Goal: Task Accomplishment & Management: Manage account settings

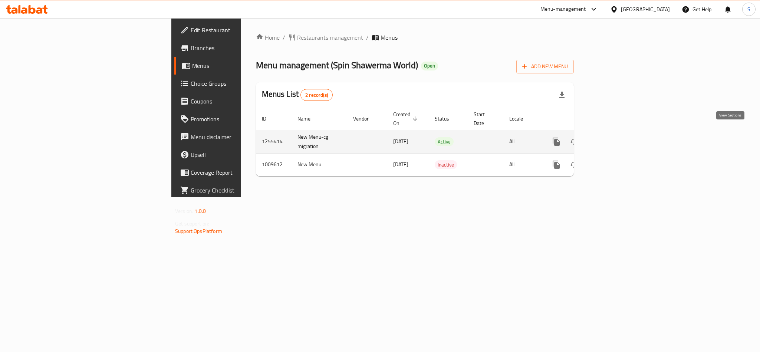
click at [615, 137] on icon "enhanced table" at bounding box center [610, 141] width 9 height 9
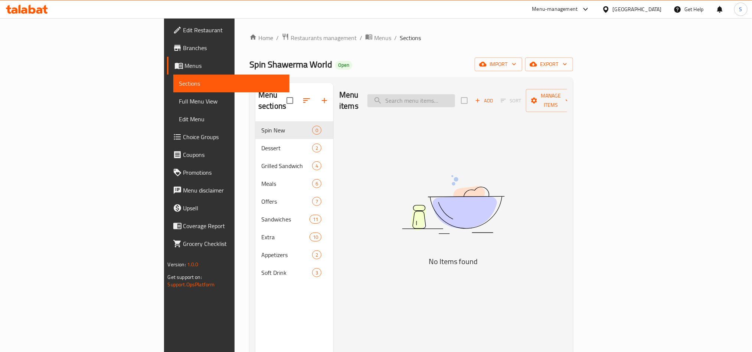
click at [455, 100] on input "search" at bounding box center [411, 100] width 88 height 13
paste input "Cairo Beef Shawarma"
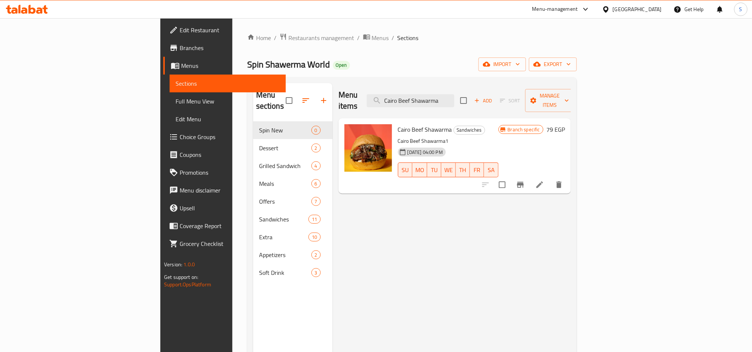
type input "Cairo Beef Shawarma"
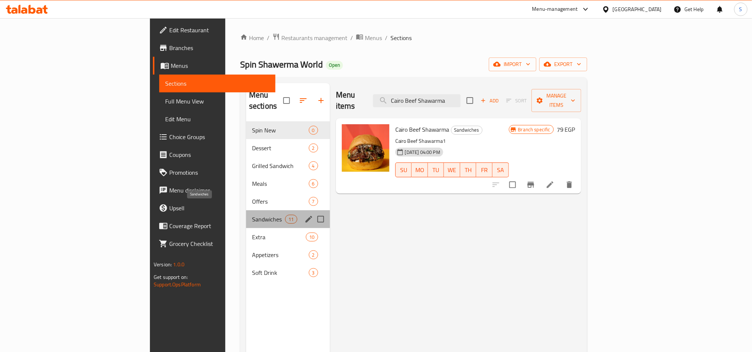
click at [252, 215] on span "Sandwiches" at bounding box center [268, 219] width 33 height 9
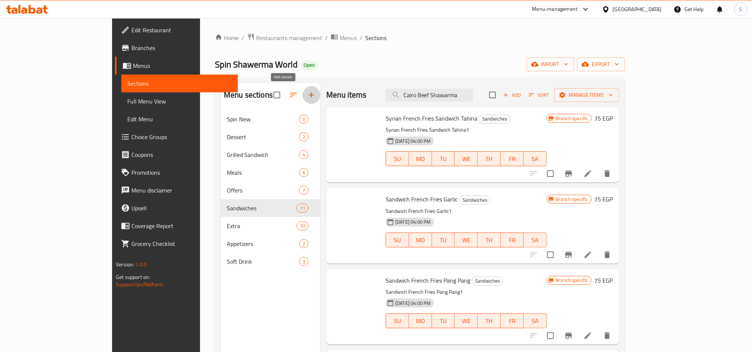
click at [307, 96] on icon "button" at bounding box center [311, 95] width 9 height 9
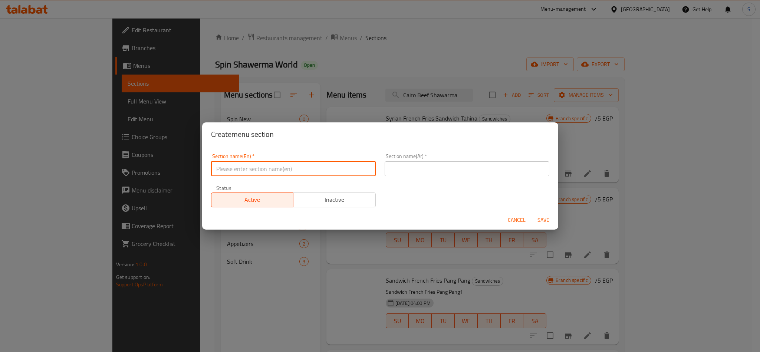
click at [276, 174] on input "text" at bounding box center [293, 168] width 165 height 15
type input "New Menu"
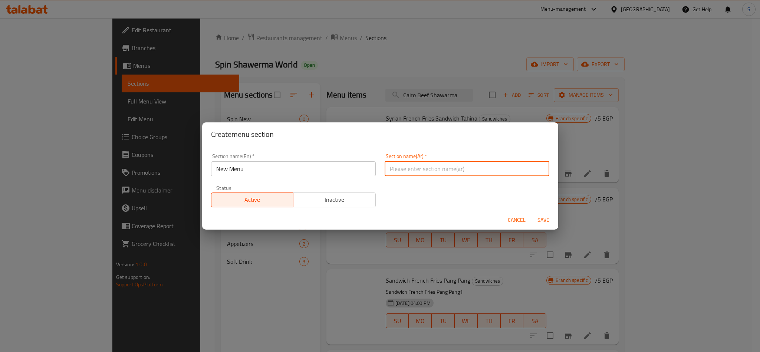
click at [391, 165] on input "text" at bounding box center [467, 168] width 165 height 15
type input "إختيارك من:"
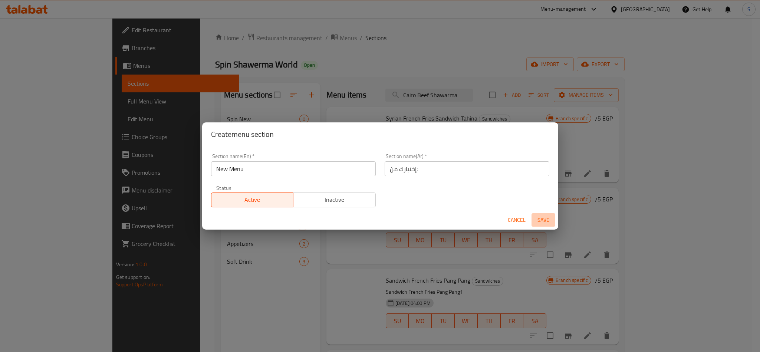
click at [538, 216] on span "Save" at bounding box center [544, 220] width 18 height 9
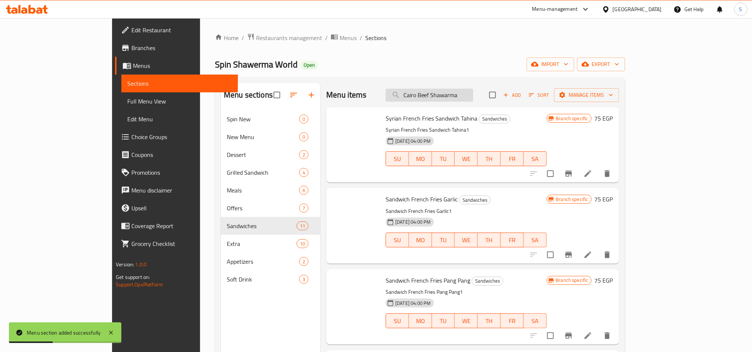
click at [473, 92] on input "Cairo Beef Shawarma" at bounding box center [430, 95] width 88 height 13
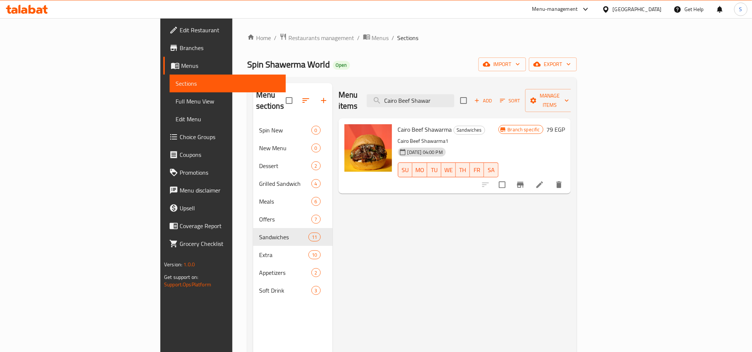
type input "Cairo Beef Shawar"
click at [253, 327] on div "Menu sections Spin New 0 New Menu 0 Dessert 2 Grilled Sandwich 4 Meals 6 Offers…" at bounding box center [292, 259] width 79 height 352
click at [525, 180] on icon "Branch-specific-item" at bounding box center [520, 184] width 9 height 9
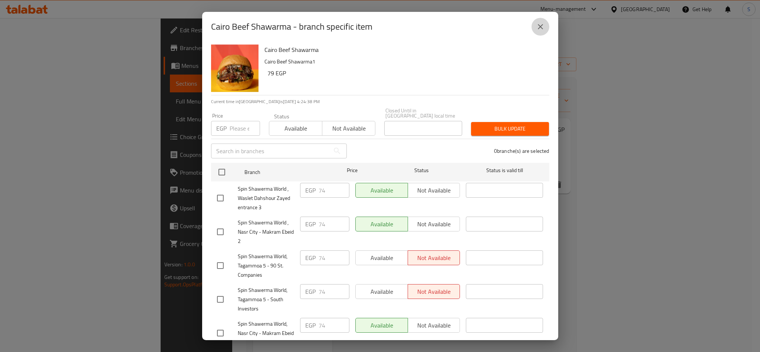
click at [540, 24] on icon "close" at bounding box center [540, 26] width 9 height 9
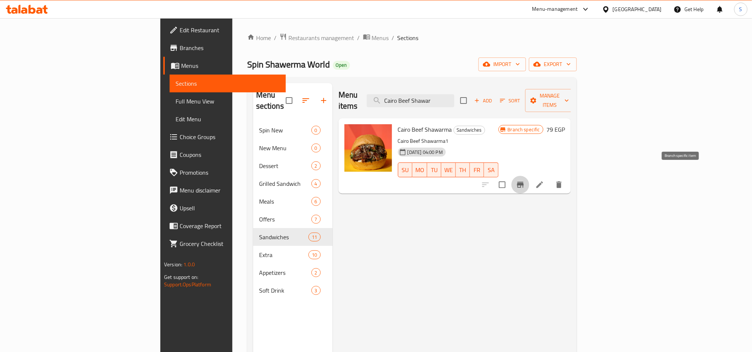
click at [525, 180] on icon "Branch-specific-item" at bounding box center [520, 184] width 9 height 9
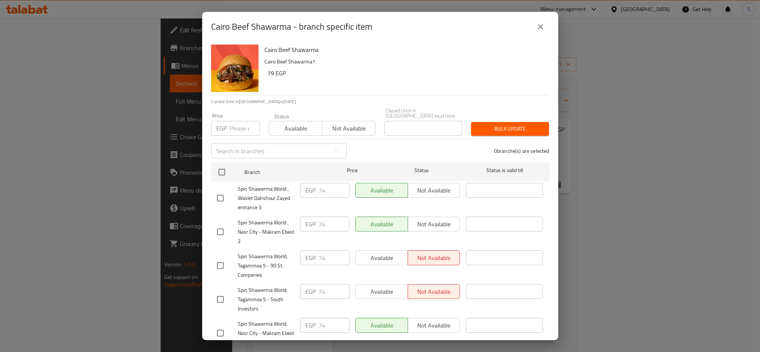
scroll to position [82, 0]
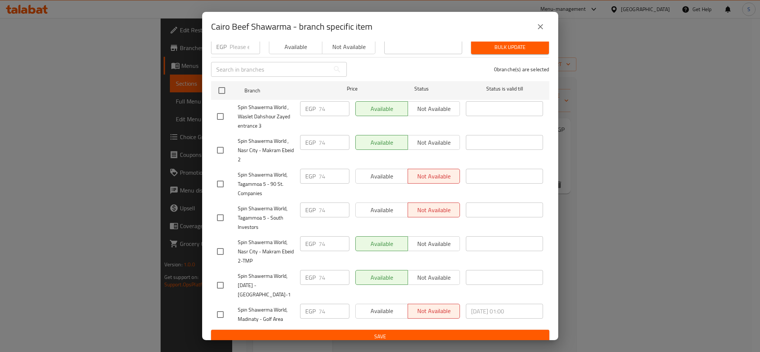
click at [167, 305] on div "Cairo Beef Shawarma - branch specific item Cairo Beef Shawarma Cairo Beef Shawa…" at bounding box center [380, 176] width 760 height 352
click at [219, 308] on input "checkbox" at bounding box center [221, 315] width 16 height 16
checkbox input "true"
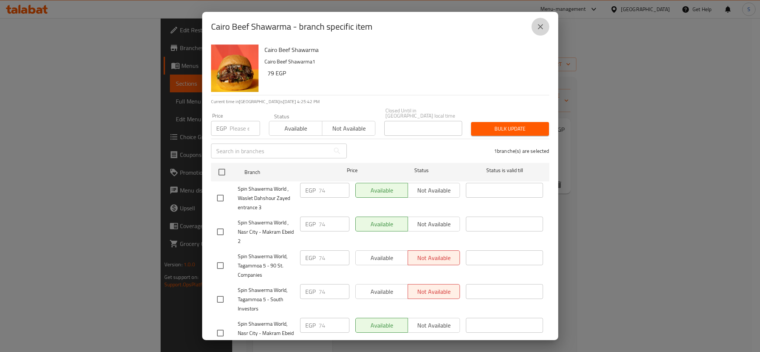
click at [544, 22] on icon "close" at bounding box center [540, 26] width 9 height 9
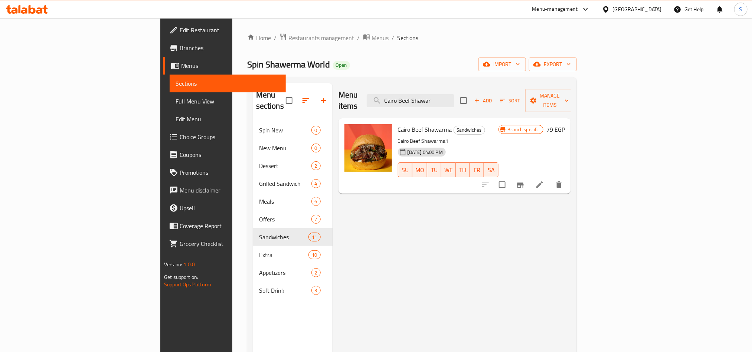
click at [548, 45] on div "Home / Restaurants management / Menus / Sections Spin Shawerma World Open impor…" at bounding box center [412, 237] width 330 height 408
click at [577, 70] on button "export" at bounding box center [553, 65] width 48 height 14
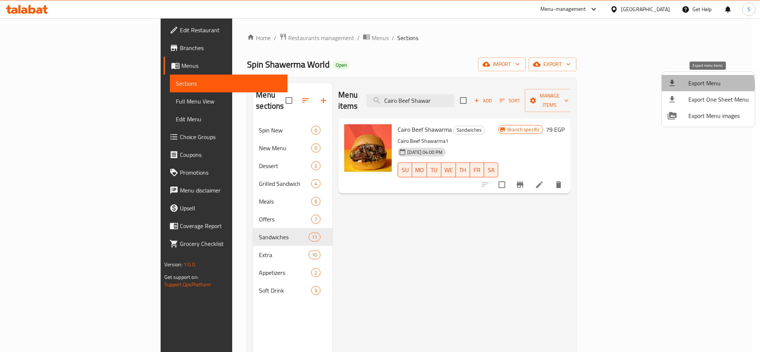
click at [700, 85] on span "Export Menu" at bounding box center [719, 83] width 60 height 9
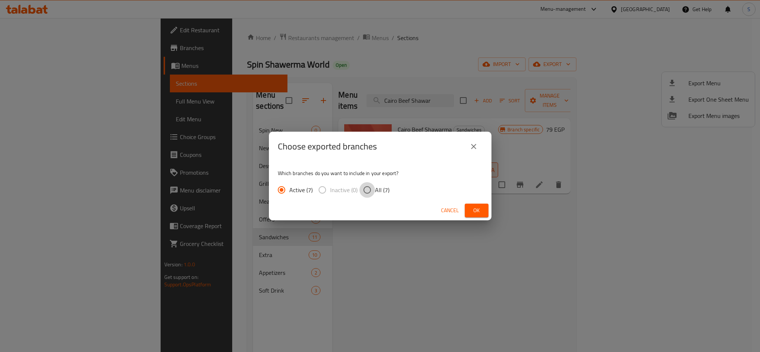
click at [372, 191] on input "All (7)" at bounding box center [368, 190] width 16 height 16
radio input "true"
click at [471, 210] on span "Ok" at bounding box center [477, 210] width 12 height 9
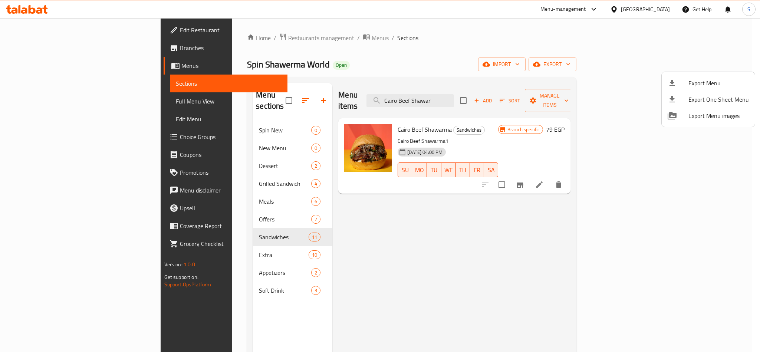
click at [538, 55] on div at bounding box center [380, 176] width 760 height 352
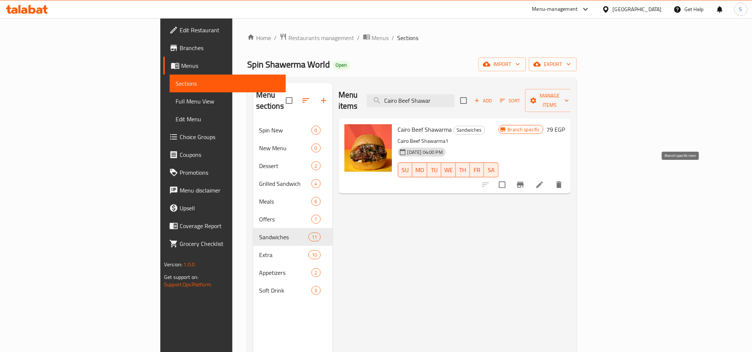
click at [525, 180] on icon "Branch-specific-item" at bounding box center [520, 184] width 9 height 9
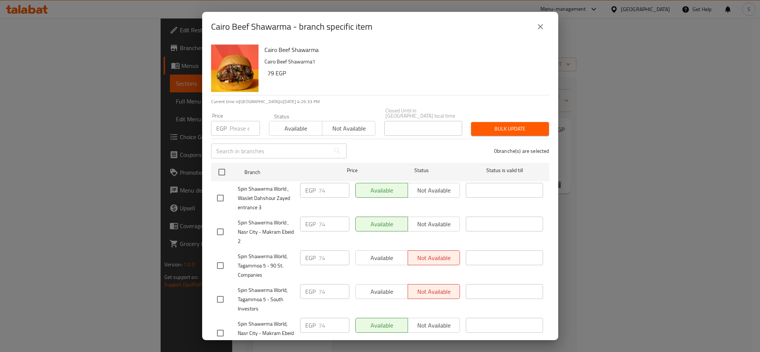
scroll to position [82, 0]
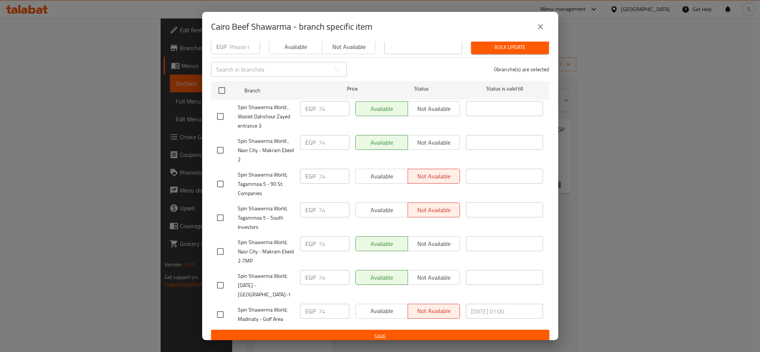
click at [221, 308] on input "checkbox" at bounding box center [221, 315] width 16 height 16
checkbox input "true"
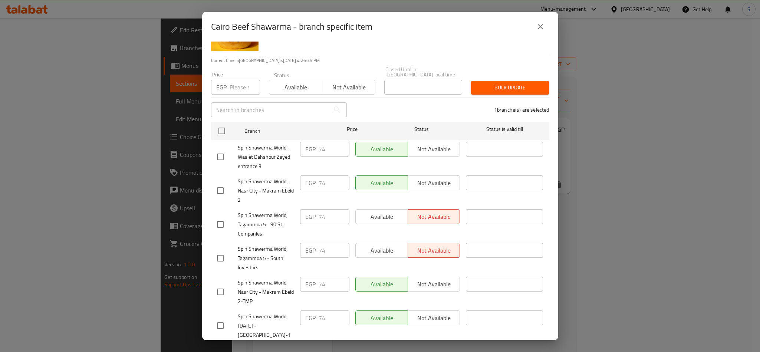
scroll to position [0, 0]
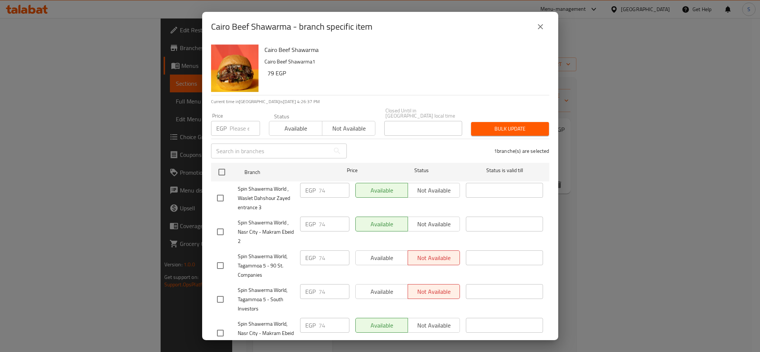
click at [230, 125] on input "number" at bounding box center [245, 128] width 30 height 15
type input "9"
type input "79"
click at [279, 123] on span "Available" at bounding box center [295, 128] width 47 height 11
click at [483, 122] on button "Bulk update" at bounding box center [510, 129] width 78 height 14
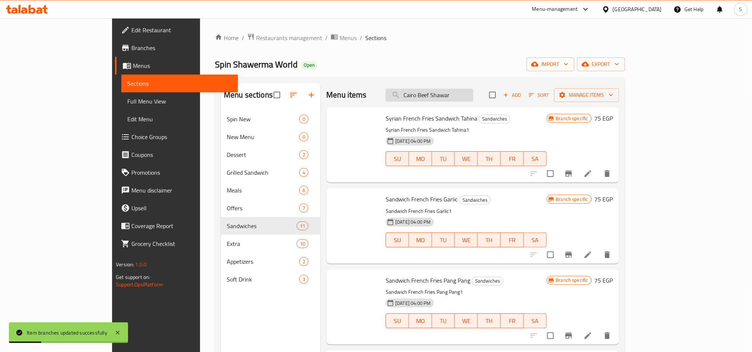
click at [468, 93] on input "Cairo Beef Shawar" at bounding box center [430, 95] width 88 height 13
paste input "Syrian Chicken Shawarma"
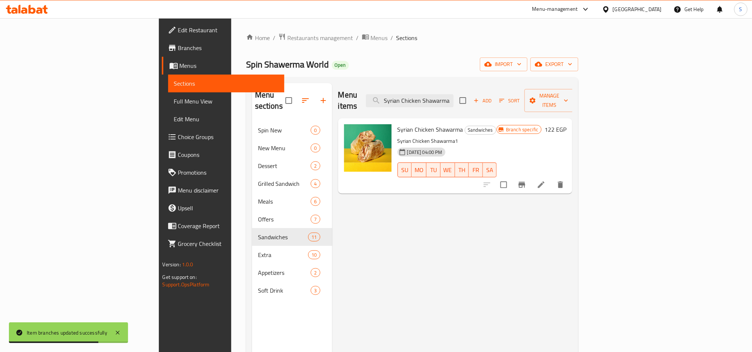
type input "Syrian Chicken Shawarma"
click at [525, 182] on icon "Branch-specific-item" at bounding box center [521, 185] width 7 height 6
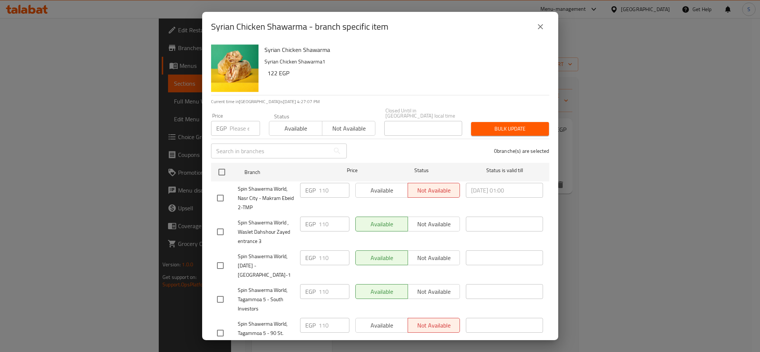
scroll to position [82, 0]
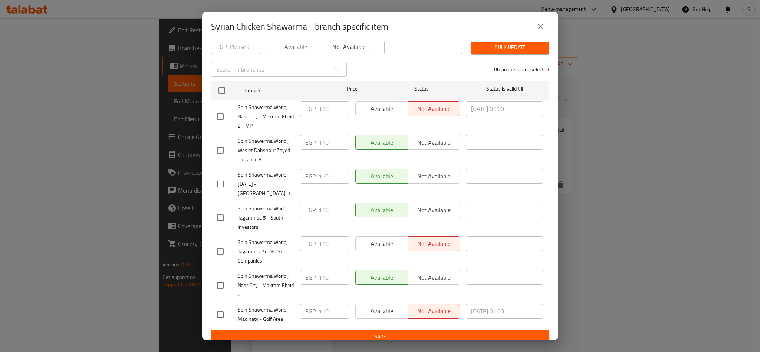
click at [222, 307] on input "checkbox" at bounding box center [221, 315] width 16 height 16
checkbox input "true"
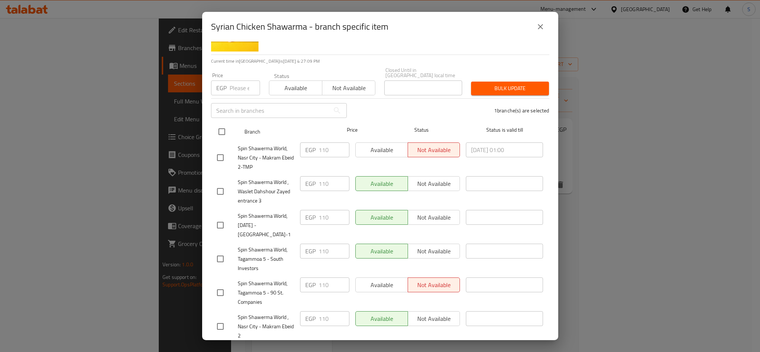
scroll to position [0, 0]
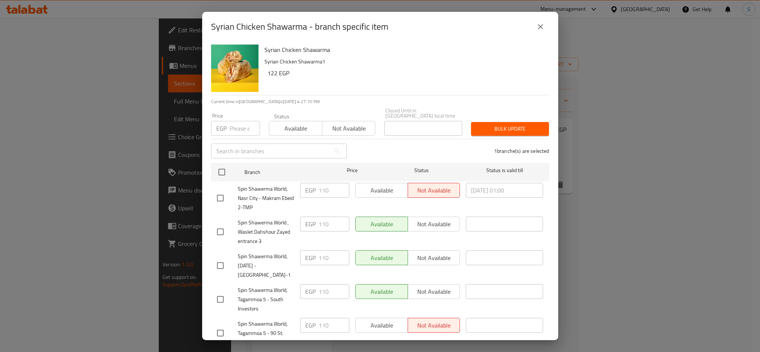
click at [233, 125] on input "number" at bounding box center [245, 128] width 30 height 15
type input "122"
click at [280, 127] on span "Available" at bounding box center [295, 128] width 47 height 11
click at [494, 124] on span "Bulk update" at bounding box center [510, 128] width 66 height 9
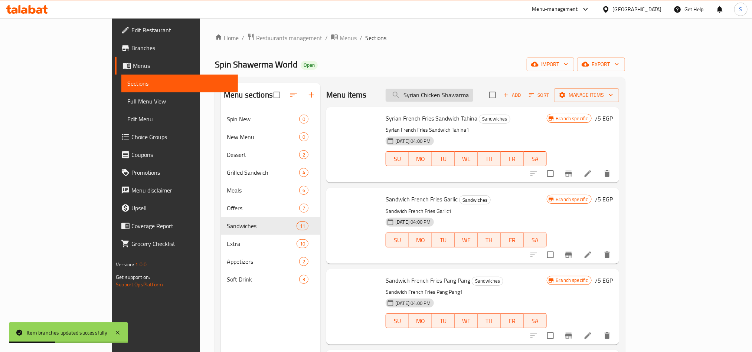
click at [461, 93] on input "Syrian Chicken Shawarma" at bounding box center [430, 95] width 88 height 13
paste input "Plain Fries"
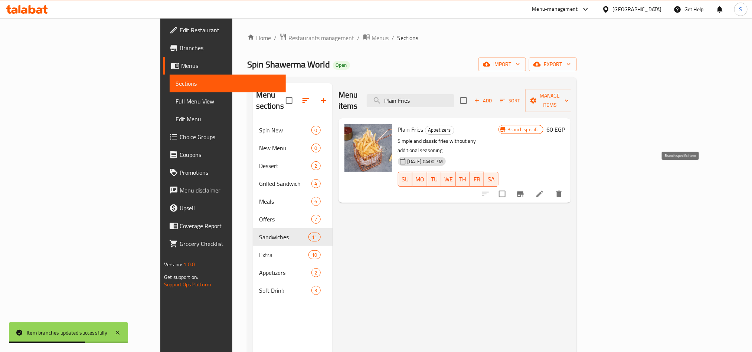
type input "Plain Fries"
click at [525, 190] on icon "Branch-specific-item" at bounding box center [520, 194] width 9 height 9
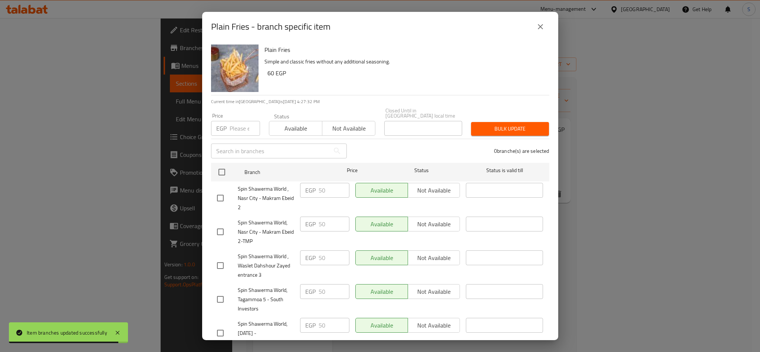
scroll to position [82, 0]
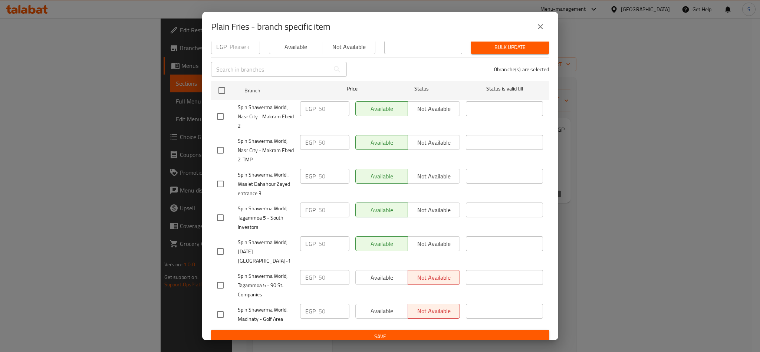
click at [218, 310] on input "checkbox" at bounding box center [221, 315] width 16 height 16
checkbox input "true"
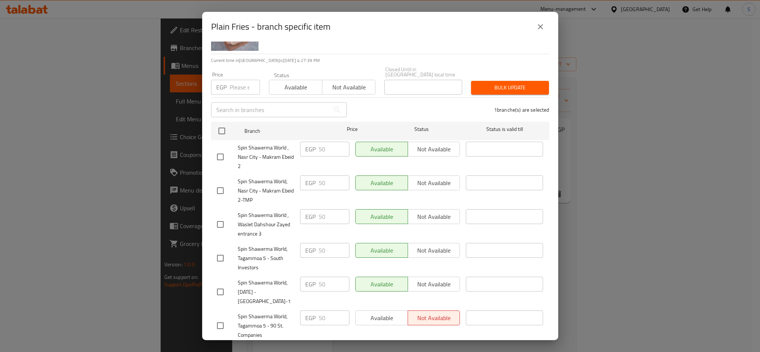
scroll to position [0, 0]
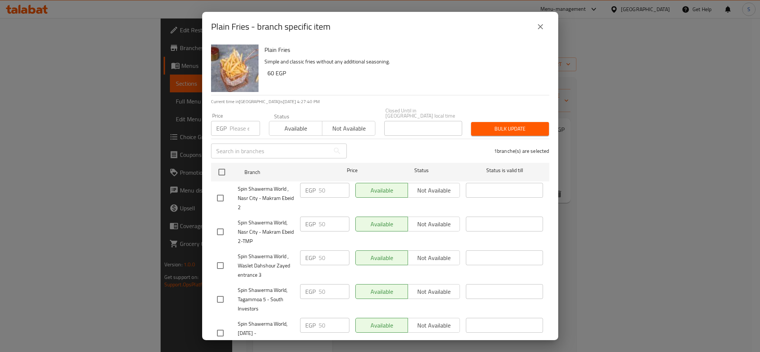
click at [236, 128] on input "number" at bounding box center [245, 128] width 30 height 15
type input "60"
click at [297, 126] on span "Available" at bounding box center [295, 128] width 47 height 11
click at [514, 126] on span "Bulk update" at bounding box center [510, 128] width 66 height 9
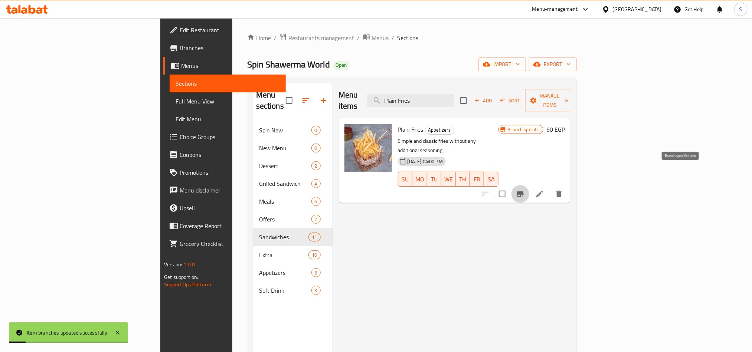
click at [524, 191] on icon "Branch-specific-item" at bounding box center [520, 194] width 7 height 6
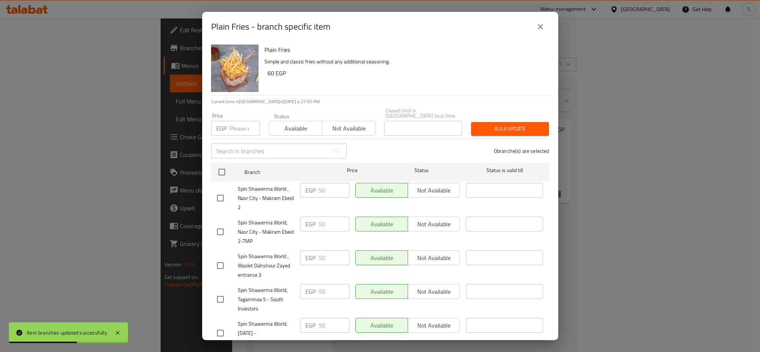
click at [620, 232] on div "Plain Fries - branch specific item Plain Fries Simple and classic fries without…" at bounding box center [380, 176] width 760 height 352
click at [543, 24] on icon "close" at bounding box center [540, 26] width 9 height 9
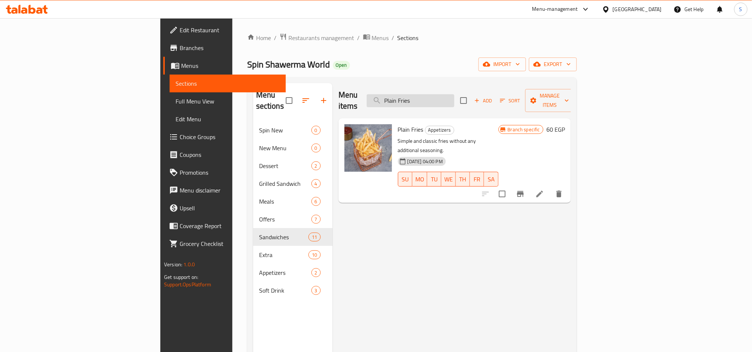
click at [448, 98] on input "Plain Fries" at bounding box center [411, 100] width 88 height 13
paste input "Chicken shawarma bun"
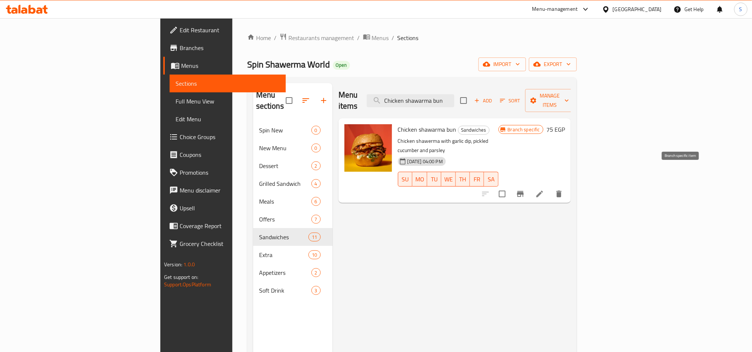
type input "Chicken shawarma bun"
click at [525, 190] on icon "Branch-specific-item" at bounding box center [520, 194] width 9 height 9
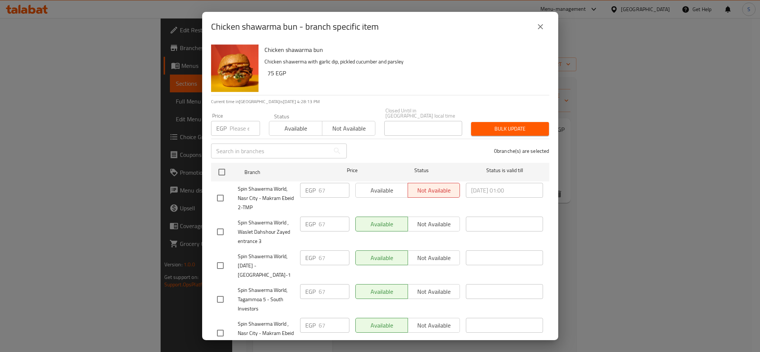
scroll to position [82, 0]
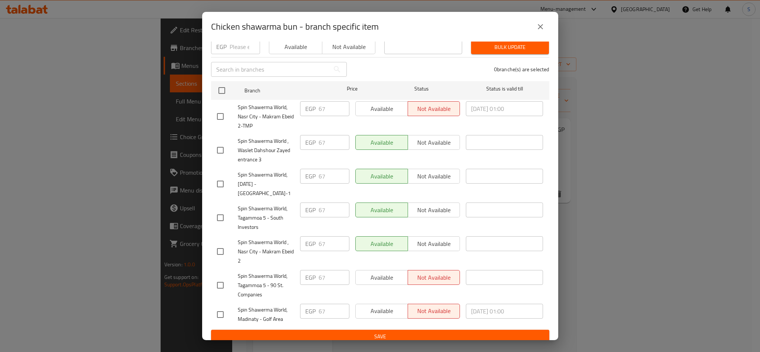
click at [222, 311] on input "checkbox" at bounding box center [221, 315] width 16 height 16
checkbox input "true"
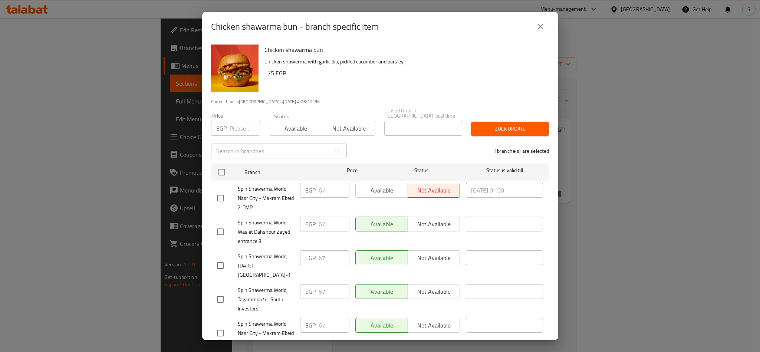
click at [244, 122] on input "number" at bounding box center [245, 128] width 30 height 15
type input "75"
click at [298, 126] on span "Available" at bounding box center [295, 128] width 47 height 11
click at [490, 125] on span "Bulk update" at bounding box center [510, 128] width 66 height 9
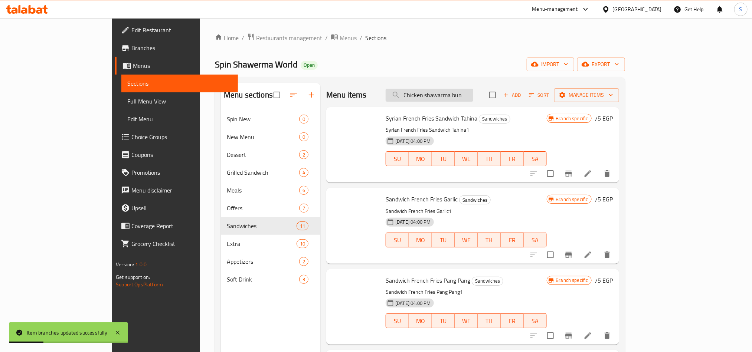
click at [446, 94] on input "Chicken shawarma bun" at bounding box center [430, 95] width 88 height 13
paste input "Hawawshi Spi"
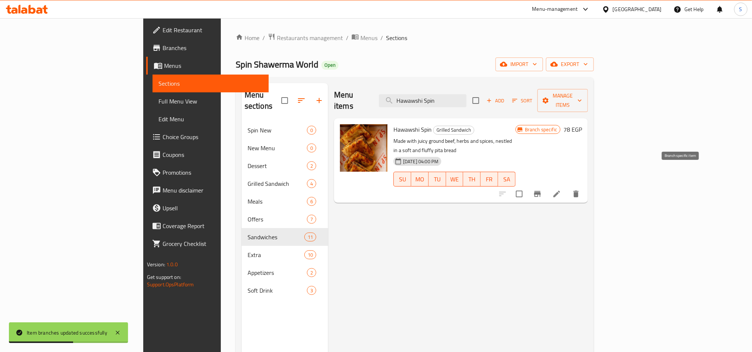
type input "Hawawshi Spin"
click at [541, 191] on icon "Branch-specific-item" at bounding box center [537, 194] width 7 height 6
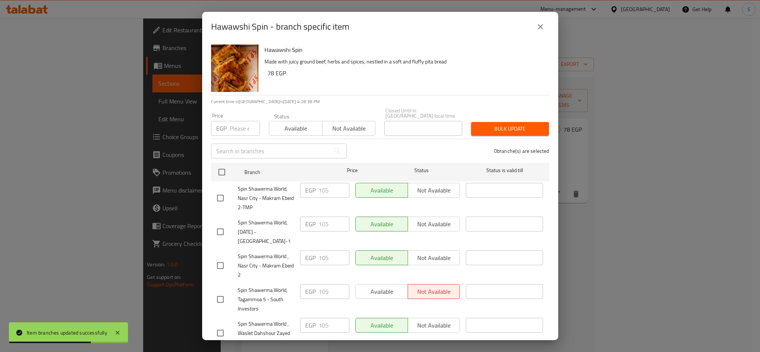
scroll to position [82, 0]
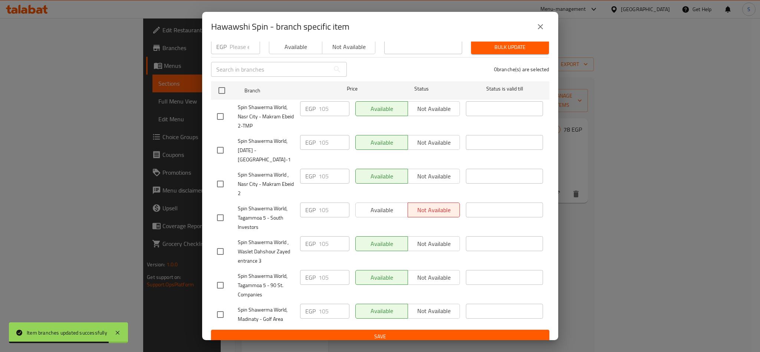
click at [220, 307] on input "checkbox" at bounding box center [221, 315] width 16 height 16
checkbox input "true"
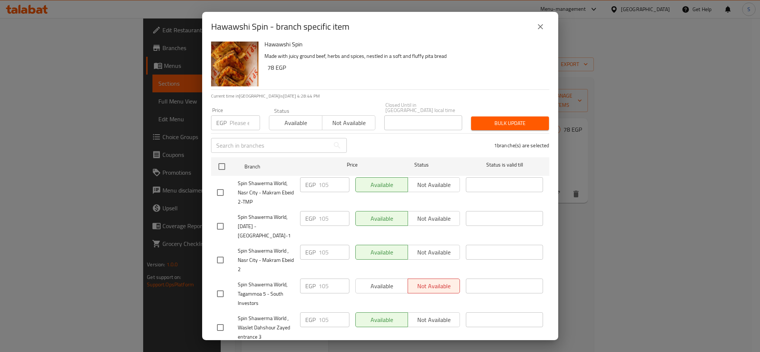
scroll to position [0, 0]
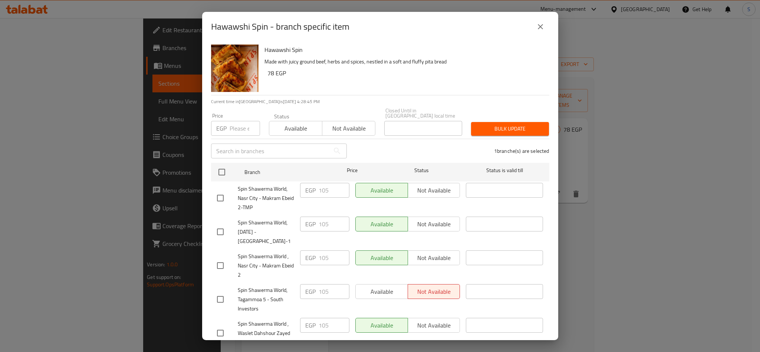
click at [240, 126] on input "number" at bounding box center [245, 128] width 30 height 15
type input "135"
click at [295, 131] on div "Status Available Not available" at bounding box center [323, 124] width 116 height 31
click at [295, 128] on button "Available" at bounding box center [295, 128] width 53 height 15
click at [525, 124] on span "Bulk update" at bounding box center [510, 128] width 66 height 9
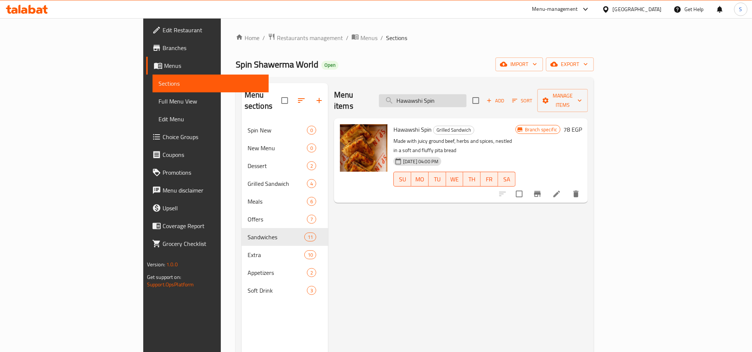
click at [466, 94] on input "Hawawshi Spin" at bounding box center [423, 100] width 88 height 13
click at [541, 191] on icon "Branch-specific-item" at bounding box center [537, 194] width 7 height 6
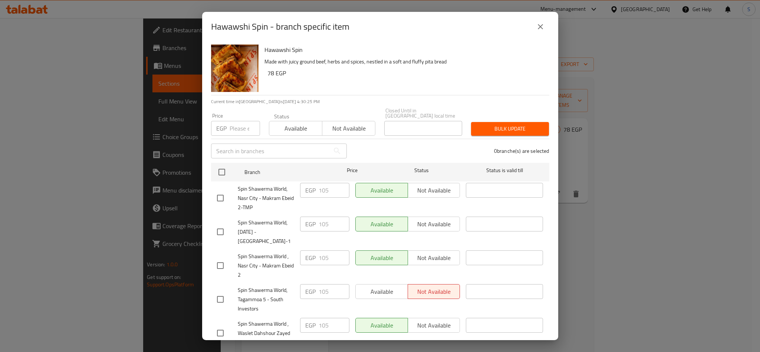
click at [537, 27] on icon "close" at bounding box center [540, 26] width 9 height 9
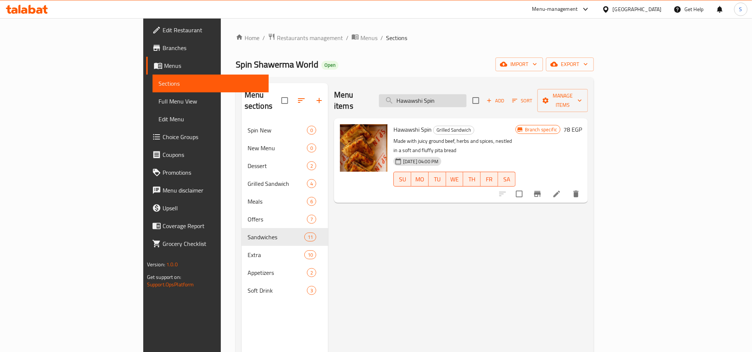
click at [460, 97] on input "Hawawshi Spin" at bounding box center [423, 100] width 88 height 13
paste input "Extra Garlic"
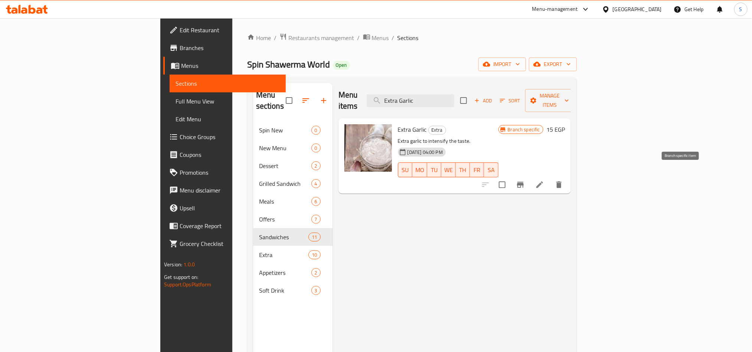
type input "Extra Garlic"
click at [525, 180] on icon "Branch-specific-item" at bounding box center [520, 184] width 9 height 9
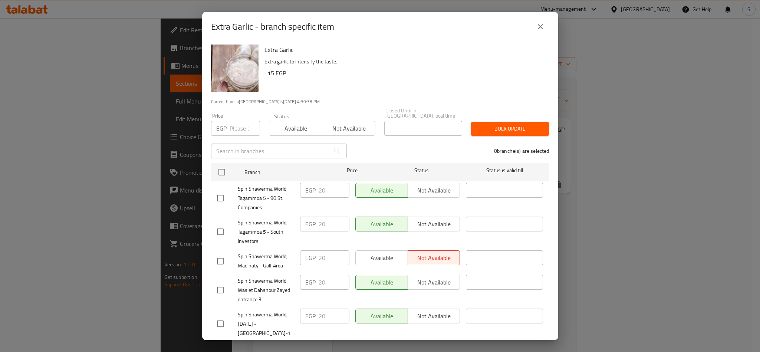
click at [223, 253] on input "checkbox" at bounding box center [221, 261] width 16 height 16
checkbox input "true"
click at [236, 125] on input "number" at bounding box center [245, 128] width 30 height 15
type input "27"
click at [286, 123] on span "Available" at bounding box center [295, 128] width 47 height 11
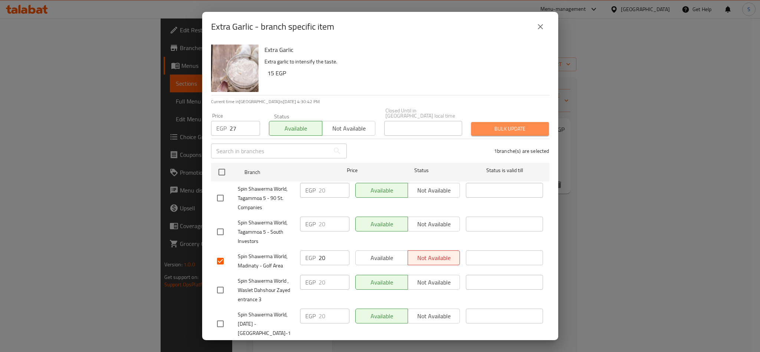
click at [505, 128] on button "Bulk update" at bounding box center [510, 129] width 78 height 14
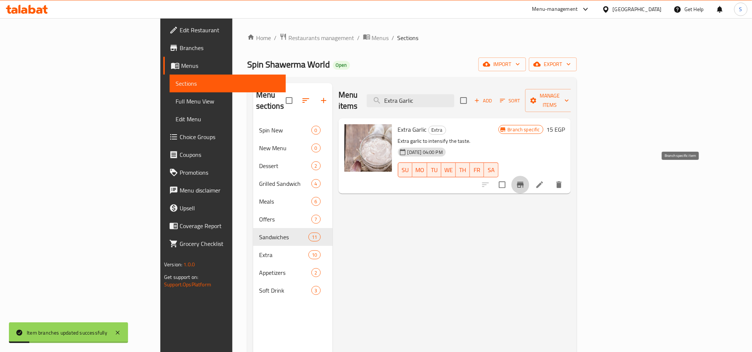
click at [524, 182] on icon "Branch-specific-item" at bounding box center [520, 185] width 7 height 6
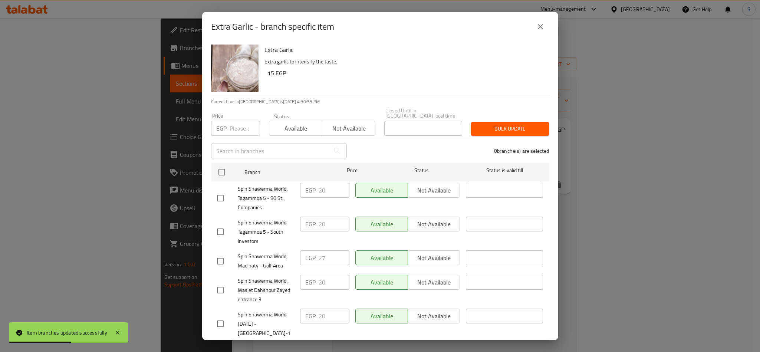
click at [544, 26] on icon "close" at bounding box center [540, 26] width 9 height 9
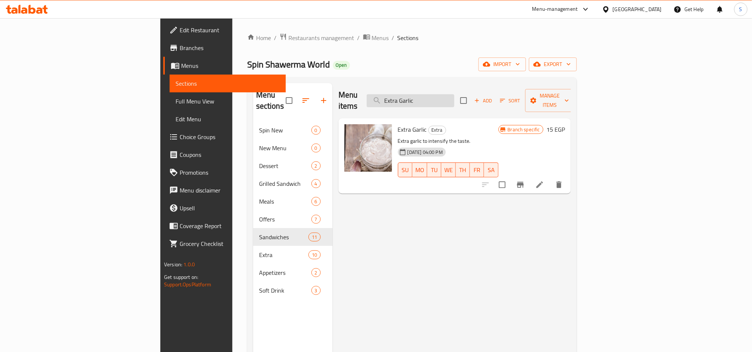
click at [454, 94] on input "Extra Garlic" at bounding box center [411, 100] width 88 height 13
paste input "Fried Chocolate"
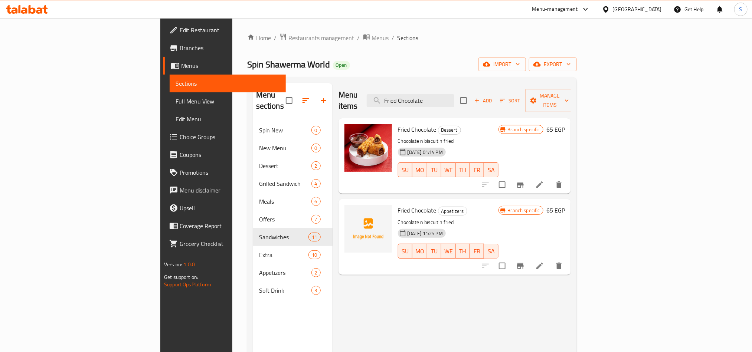
type input "Fried Chocolate"
click at [529, 176] on button "Branch-specific-item" at bounding box center [520, 185] width 18 height 18
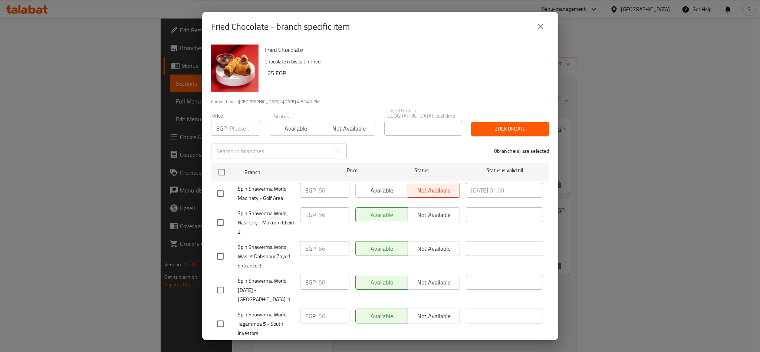
click at [223, 186] on input "checkbox" at bounding box center [221, 194] width 16 height 16
checkbox input "true"
click at [241, 122] on input "number" at bounding box center [245, 128] width 30 height 15
type input "65"
click at [285, 125] on span "Available" at bounding box center [295, 128] width 47 height 11
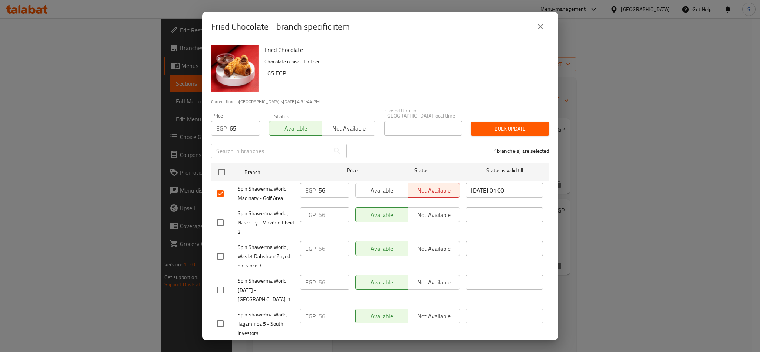
click at [500, 124] on span "Bulk update" at bounding box center [510, 128] width 66 height 9
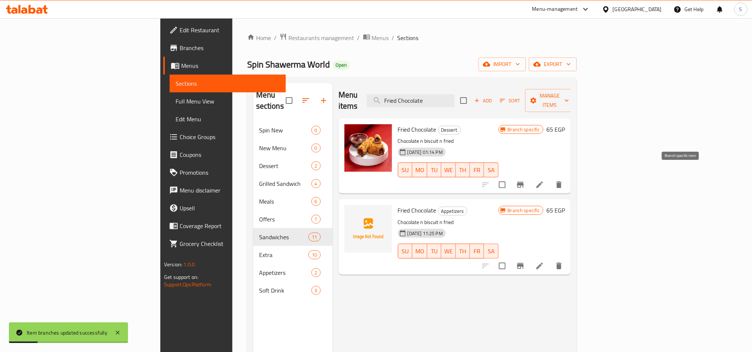
click at [529, 176] on button "Branch-specific-item" at bounding box center [520, 185] width 18 height 18
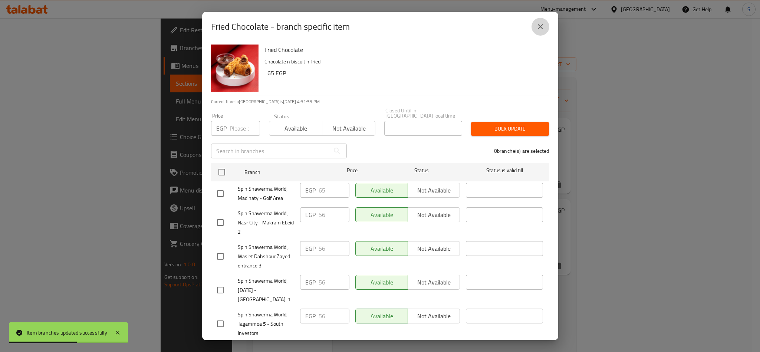
click at [543, 29] on icon "close" at bounding box center [540, 26] width 9 height 9
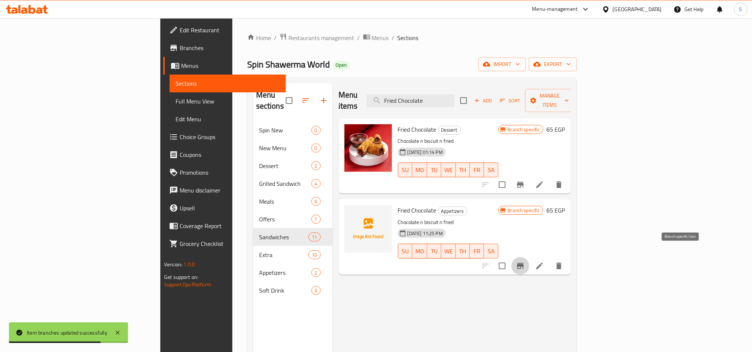
click at [525, 262] on icon "Branch-specific-item" at bounding box center [520, 266] width 9 height 9
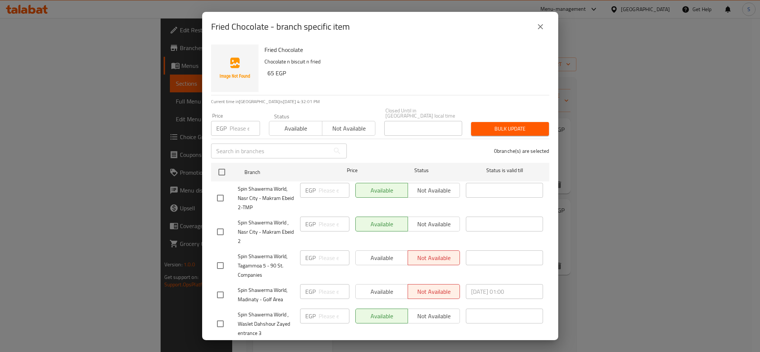
click at [218, 289] on input "checkbox" at bounding box center [221, 295] width 16 height 16
checkbox input "true"
click at [243, 124] on input "number" at bounding box center [245, 128] width 30 height 15
type input "65"
click at [275, 125] on span "Available" at bounding box center [295, 128] width 47 height 11
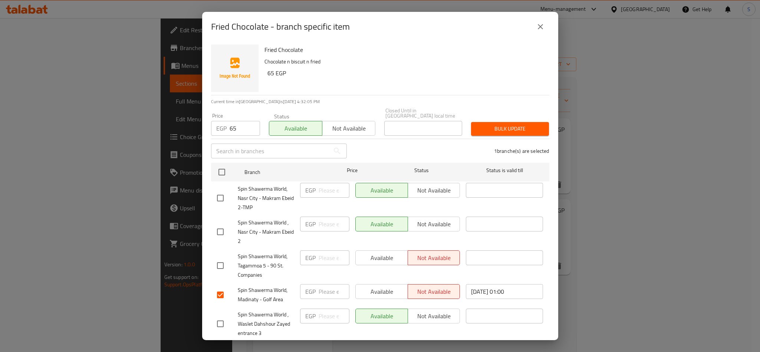
click at [502, 127] on span "Bulk update" at bounding box center [510, 128] width 66 height 9
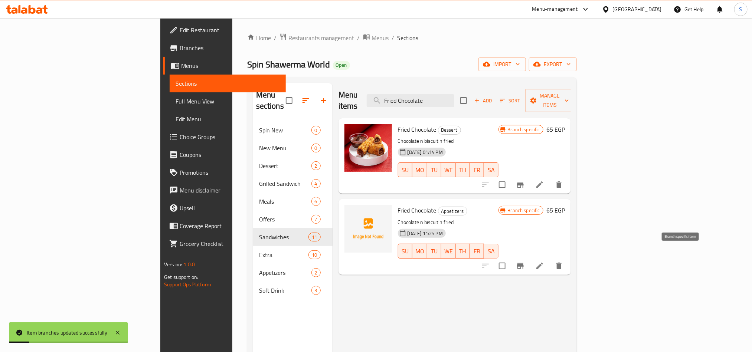
click at [525, 262] on icon "Branch-specific-item" at bounding box center [520, 266] width 9 height 9
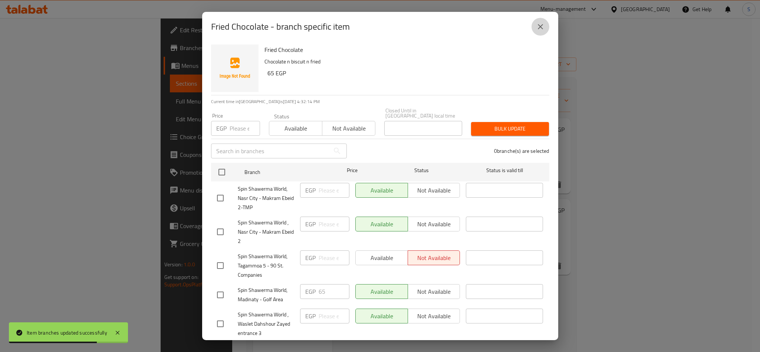
click at [536, 34] on button "close" at bounding box center [541, 27] width 18 height 18
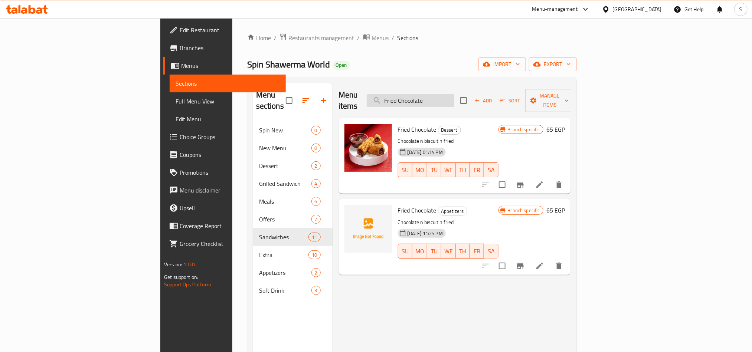
click at [454, 94] on input "Fried Chocolate" at bounding box center [411, 100] width 88 height 13
paste input "Meat Kofta Sandwich"
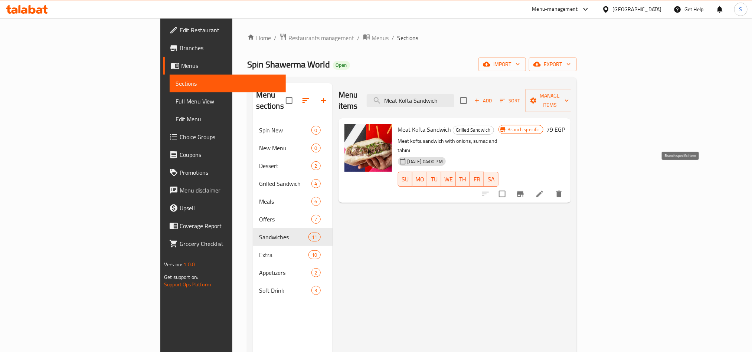
type input "Meat Kofta Sandwich"
click at [525, 190] on icon "Branch-specific-item" at bounding box center [520, 194] width 9 height 9
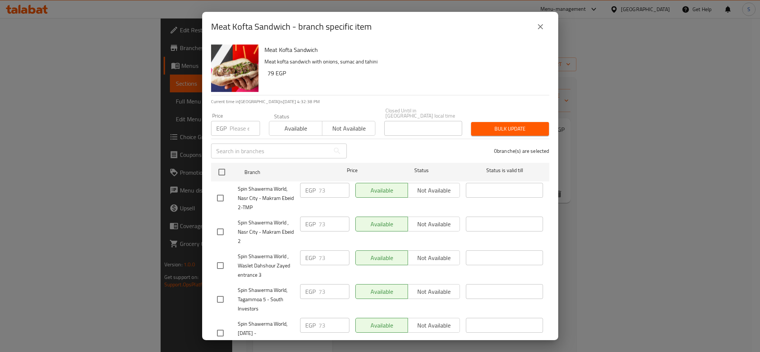
scroll to position [82, 0]
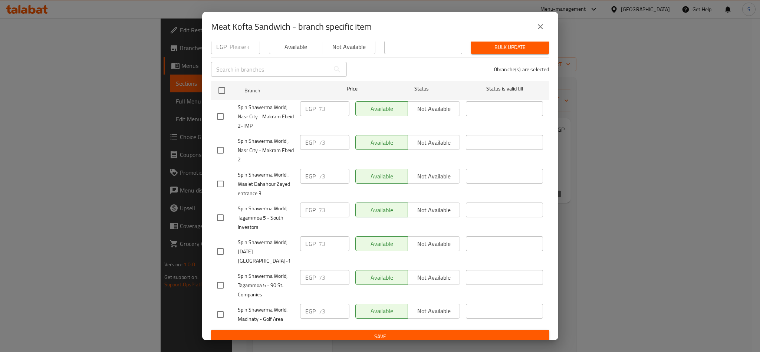
click at [217, 308] on input "checkbox" at bounding box center [221, 315] width 16 height 16
checkbox input "true"
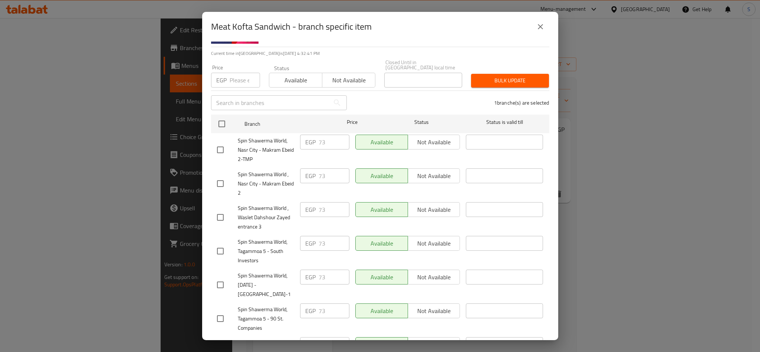
scroll to position [0, 0]
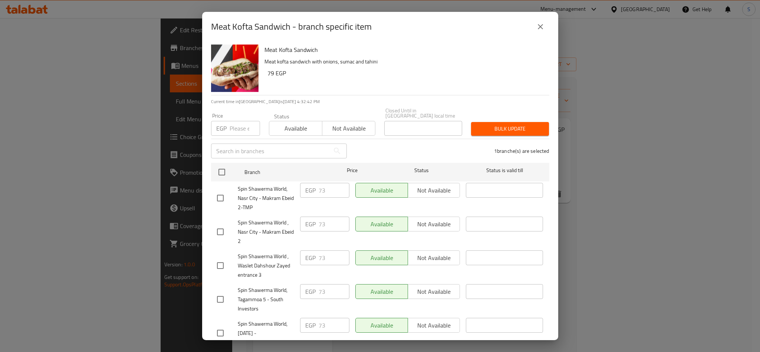
click at [243, 124] on input "number" at bounding box center [245, 128] width 30 height 15
type input "79"
click at [285, 124] on span "Available" at bounding box center [295, 128] width 47 height 11
click at [479, 125] on span "Bulk update" at bounding box center [510, 128] width 66 height 9
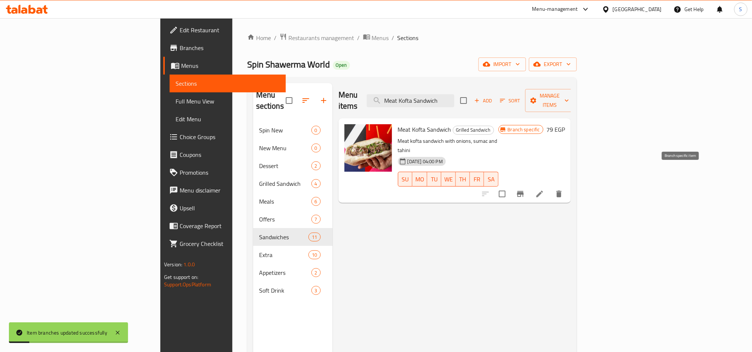
click at [525, 190] on icon "Branch-specific-item" at bounding box center [520, 194] width 9 height 9
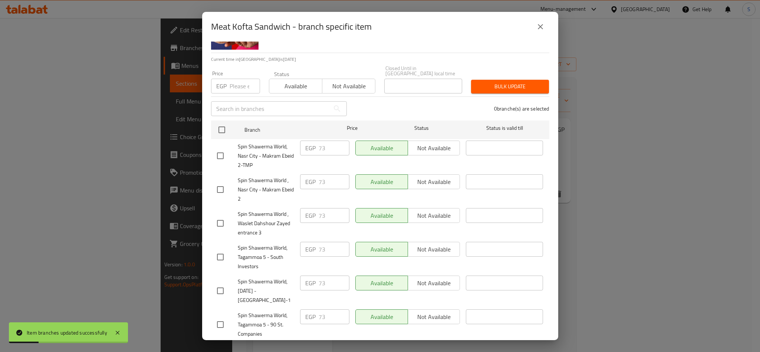
scroll to position [82, 0]
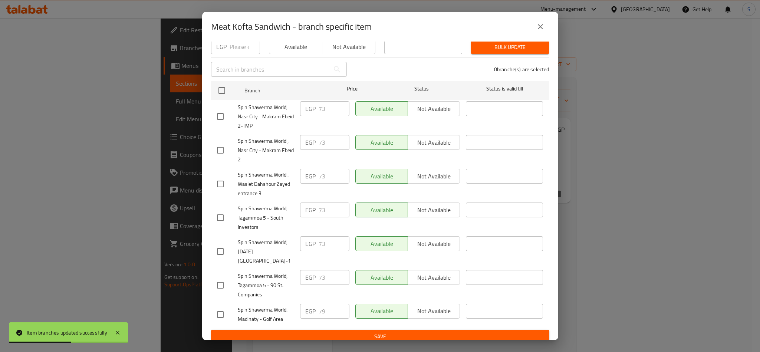
click at [541, 20] on button "close" at bounding box center [541, 27] width 18 height 18
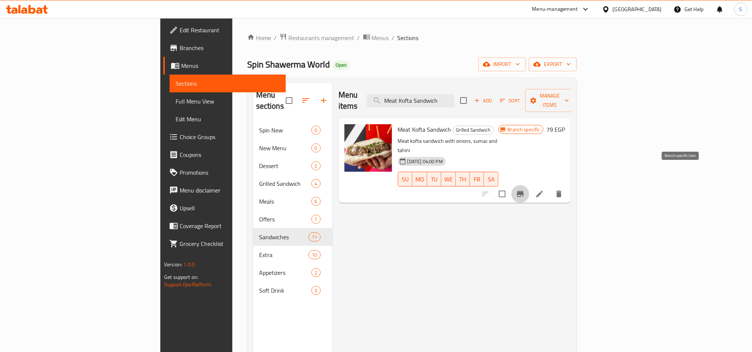
click at [524, 191] on icon "Branch-specific-item" at bounding box center [520, 194] width 7 height 6
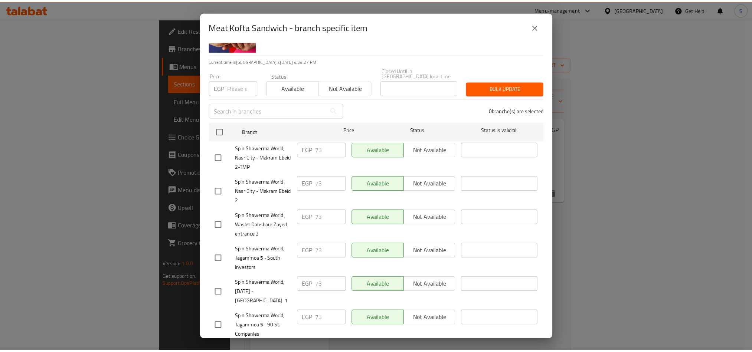
scroll to position [0, 0]
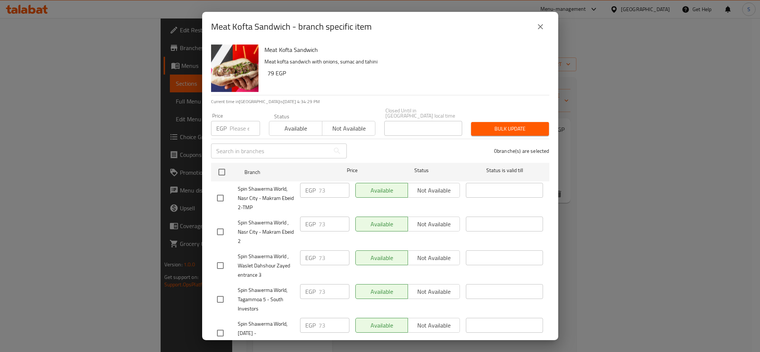
click at [544, 26] on icon "close" at bounding box center [540, 26] width 9 height 9
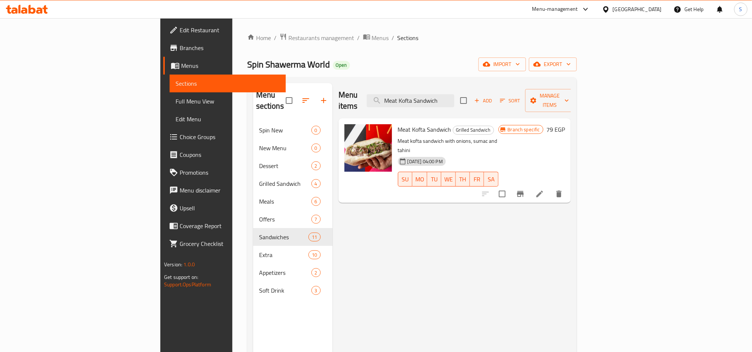
click at [253, 313] on div "Menu sections Spin New 0 New Menu 0 Dessert 2 Grilled Sandwich 4 Meals 6 Offers…" at bounding box center [292, 259] width 79 height 352
click at [454, 94] on input "Meat Kofta Sandwich" at bounding box center [411, 100] width 88 height 13
paste input "Grilled Chicken"
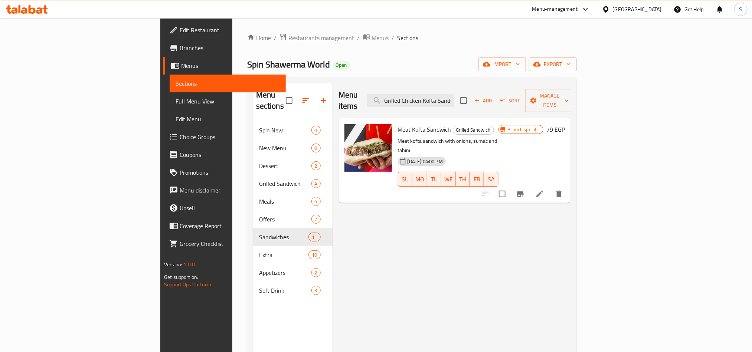
scroll to position [0, 10]
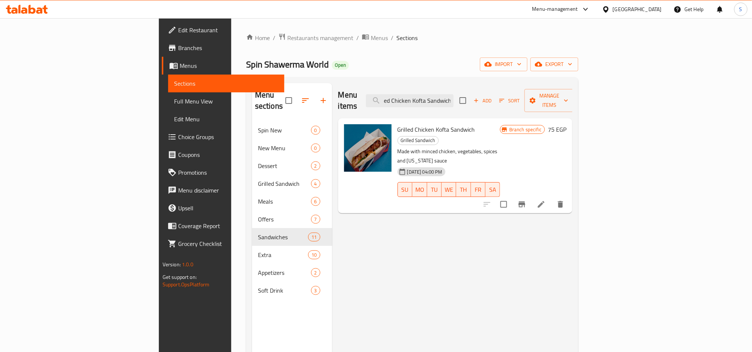
type input "Grilled Chicken Kofta Sandwich"
click at [531, 196] on button "Branch-specific-item" at bounding box center [522, 205] width 18 height 18
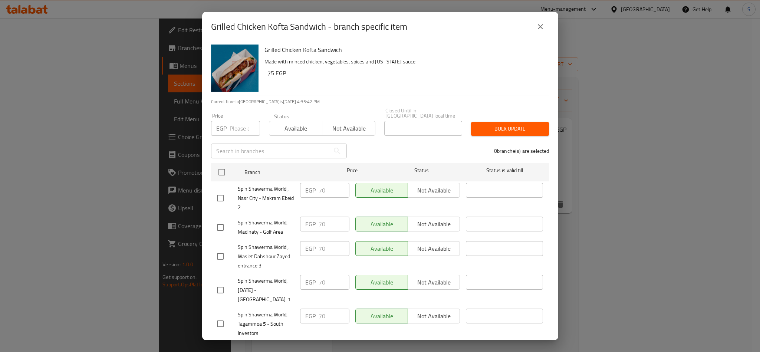
click at [223, 220] on input "checkbox" at bounding box center [221, 228] width 16 height 16
checkbox input "true"
click at [233, 124] on input "number" at bounding box center [245, 128] width 30 height 15
type input "75"
click at [292, 128] on span "Available" at bounding box center [295, 128] width 47 height 11
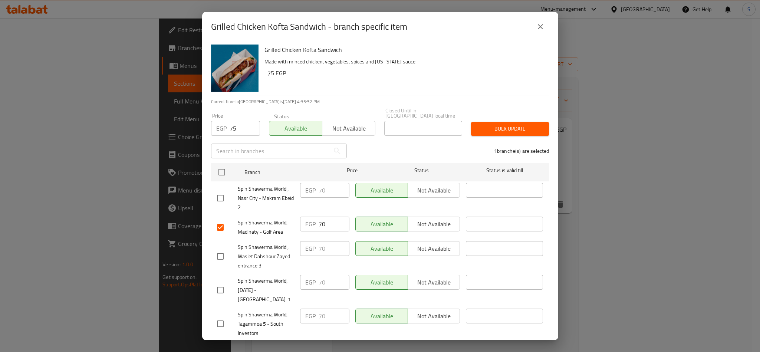
click at [476, 129] on button "Bulk update" at bounding box center [510, 129] width 78 height 14
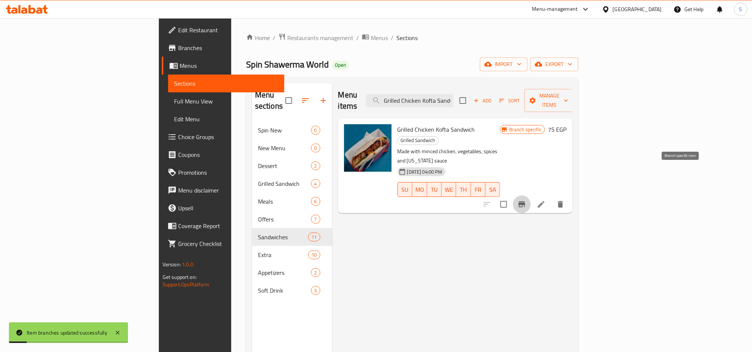
click at [526, 200] on icon "Branch-specific-item" at bounding box center [521, 204] width 9 height 9
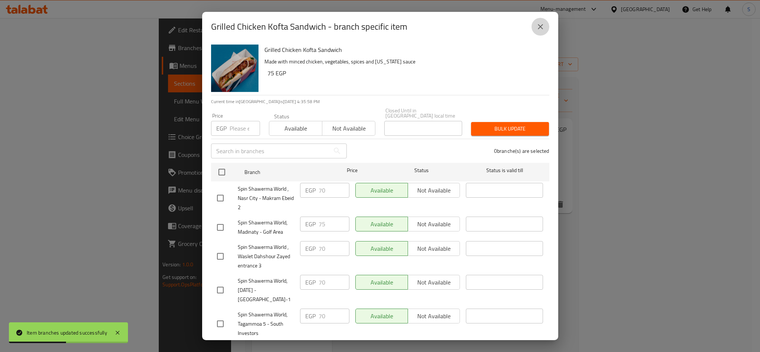
click at [539, 27] on icon "close" at bounding box center [540, 26] width 9 height 9
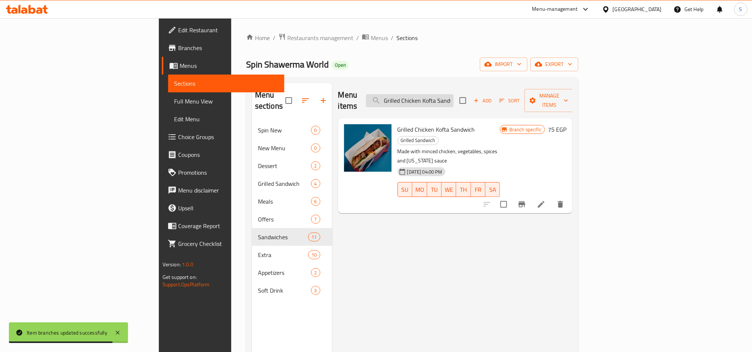
click at [453, 94] on input "Grilled Chicken Kofta Sandwich" at bounding box center [410, 100] width 88 height 13
paste input "Meat Kofta Spicy"
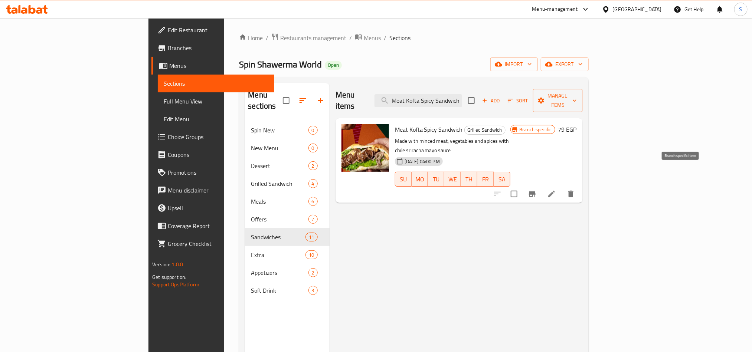
type input "Meat Kofta Spicy Sandwich"
click at [537, 190] on icon "Branch-specific-item" at bounding box center [532, 194] width 9 height 9
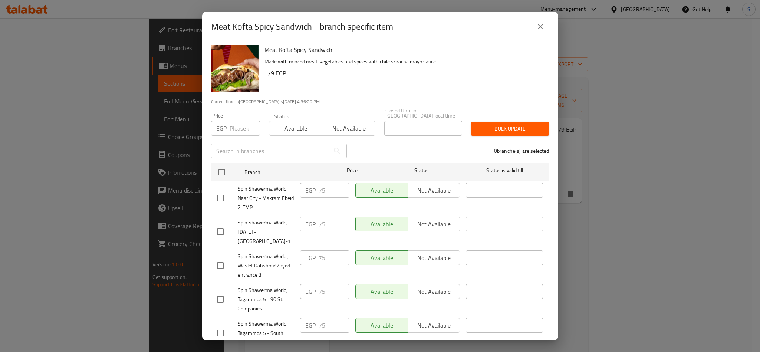
scroll to position [82, 0]
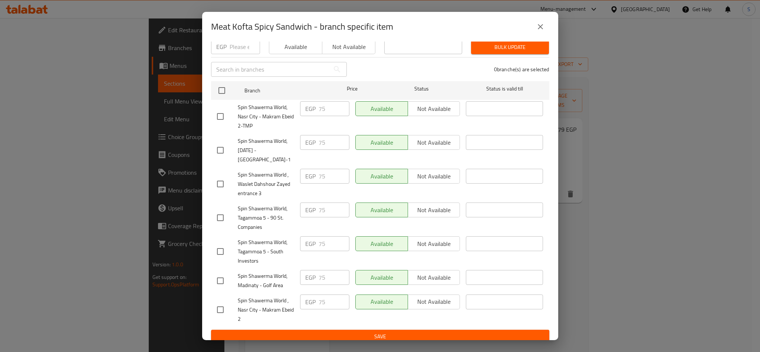
click at [224, 273] on input "checkbox" at bounding box center [221, 281] width 16 height 16
checkbox input "true"
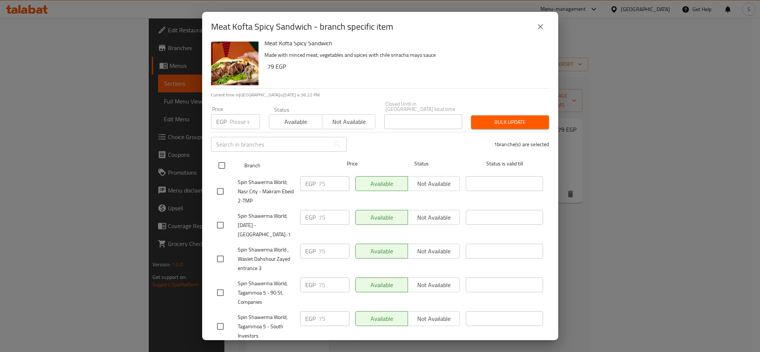
scroll to position [0, 0]
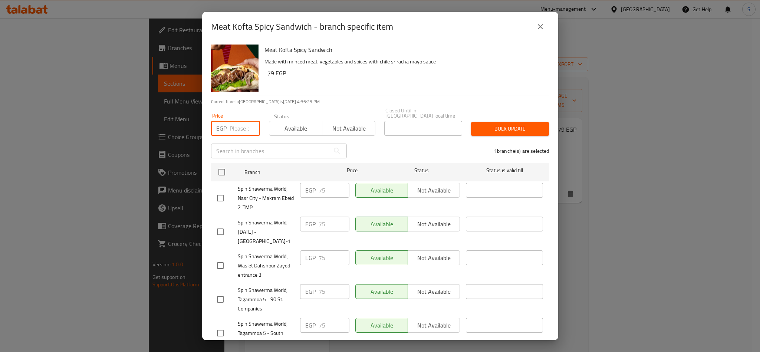
click at [239, 125] on input "number" at bounding box center [245, 128] width 30 height 15
type input "79"
click at [292, 123] on span "Available" at bounding box center [295, 128] width 47 height 11
click at [484, 128] on button "Bulk update" at bounding box center [510, 129] width 78 height 14
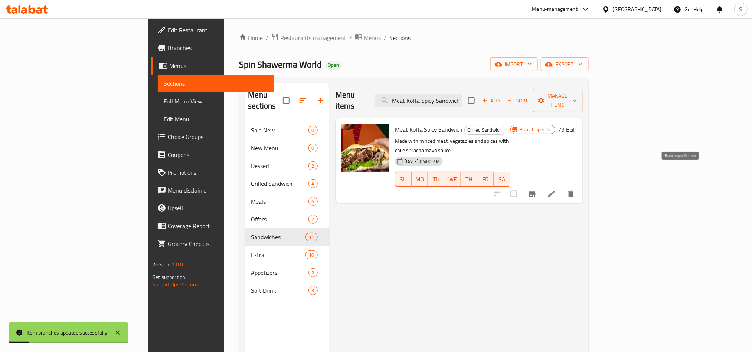
click at [537, 190] on icon "Branch-specific-item" at bounding box center [532, 194] width 9 height 9
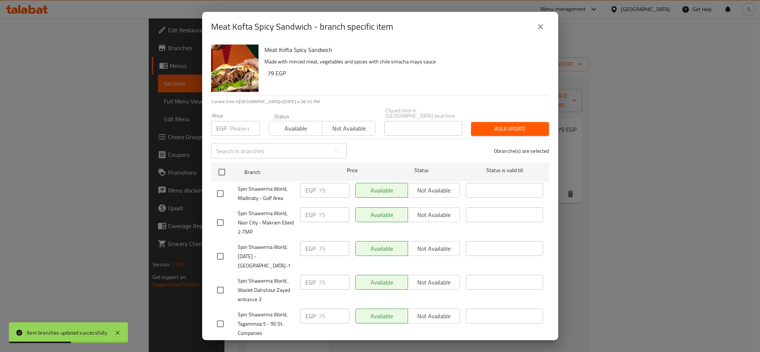
click at [540, 26] on icon "close" at bounding box center [540, 26] width 9 height 9
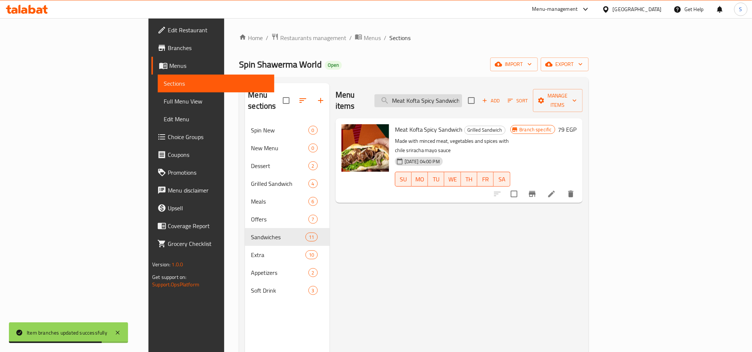
click at [462, 94] on input "Meat Kofta Spicy Sandwich" at bounding box center [418, 100] width 88 height 13
paste input "Hawawshi Spin"
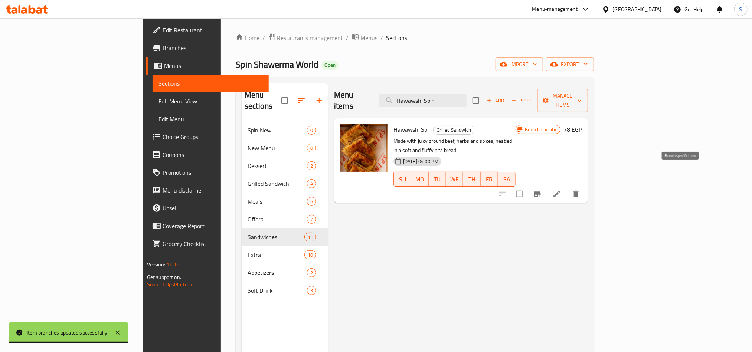
click at [542, 190] on icon "Branch-specific-item" at bounding box center [537, 194] width 9 height 9
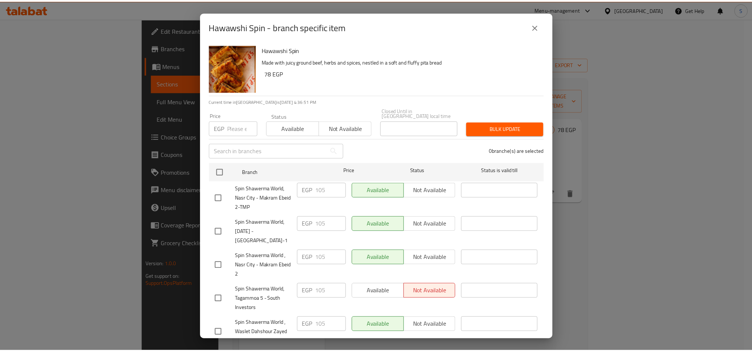
scroll to position [82, 0]
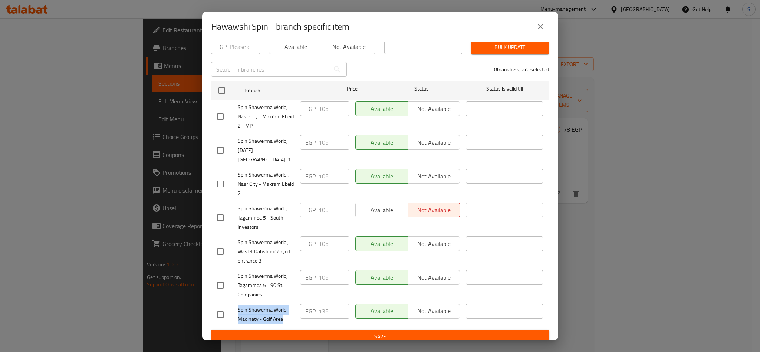
click at [541, 26] on icon "close" at bounding box center [540, 26] width 9 height 9
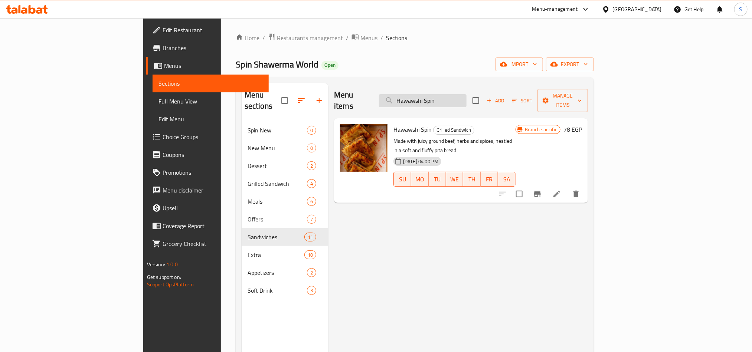
click at [466, 96] on input "Hawawshi Spin" at bounding box center [423, 100] width 88 height 13
paste input "Syrian French Fries Sandwich Tahina"
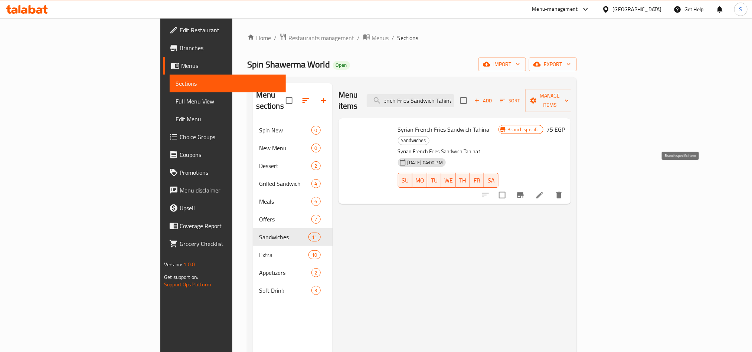
type input "Syrian French Fries Sandwich Tahina"
click at [525, 191] on icon "Branch-specific-item" at bounding box center [520, 195] width 9 height 9
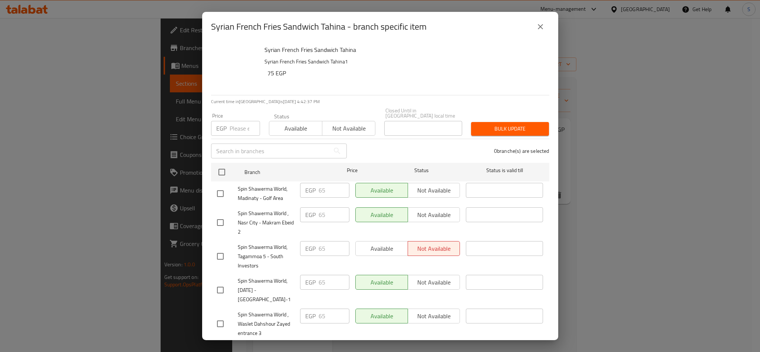
click at [222, 192] on input "checkbox" at bounding box center [221, 194] width 16 height 16
checkbox input "true"
click at [233, 130] on input "number" at bounding box center [245, 128] width 30 height 15
type input "75"
click at [282, 124] on span "Available" at bounding box center [295, 128] width 47 height 11
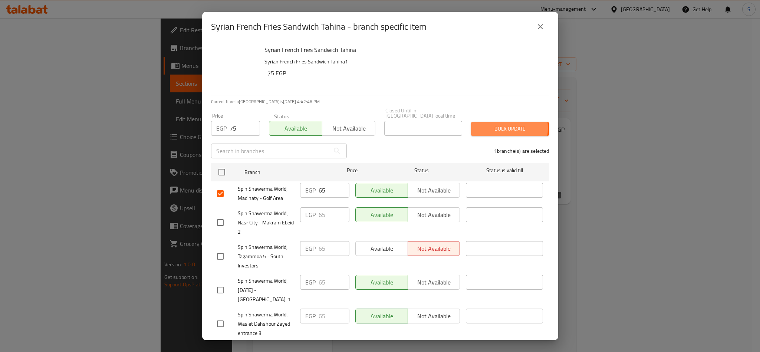
click at [478, 124] on span "Bulk update" at bounding box center [510, 128] width 66 height 9
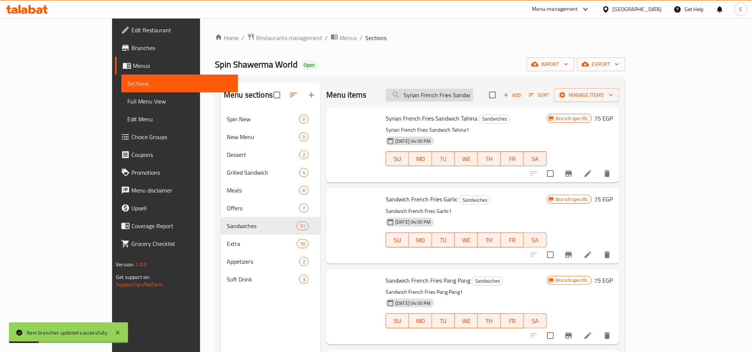
click at [473, 96] on input "Syrian French Fries Sandwich Tahina" at bounding box center [430, 95] width 88 height 13
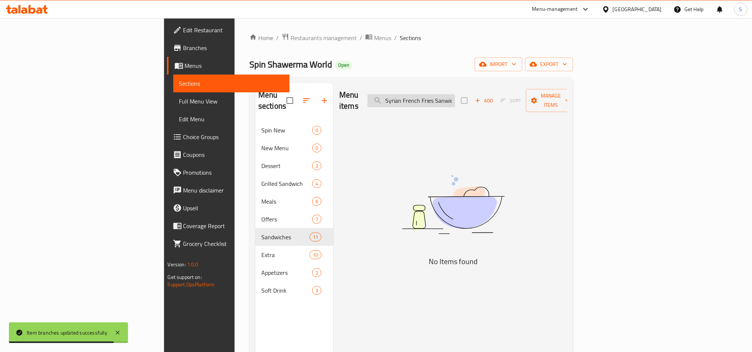
type input "Syrian French Fries Sandwich Tahina"
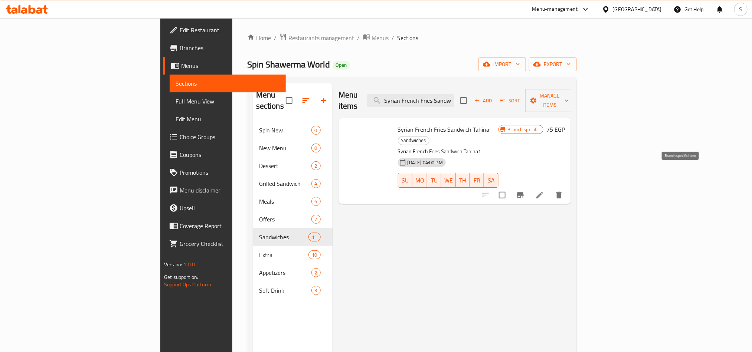
click at [524, 192] on icon "Branch-specific-item" at bounding box center [520, 195] width 7 height 6
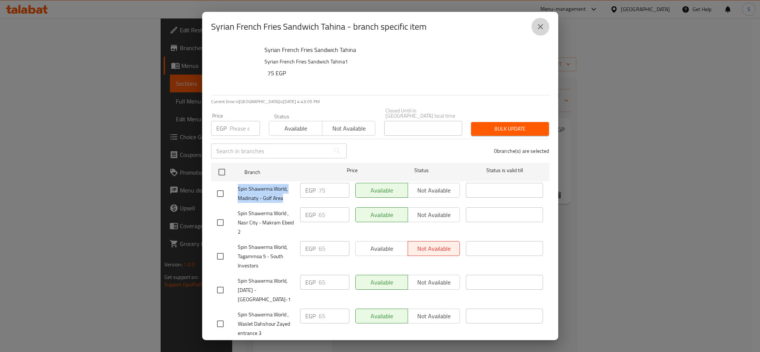
click at [545, 25] on button "close" at bounding box center [541, 27] width 18 height 18
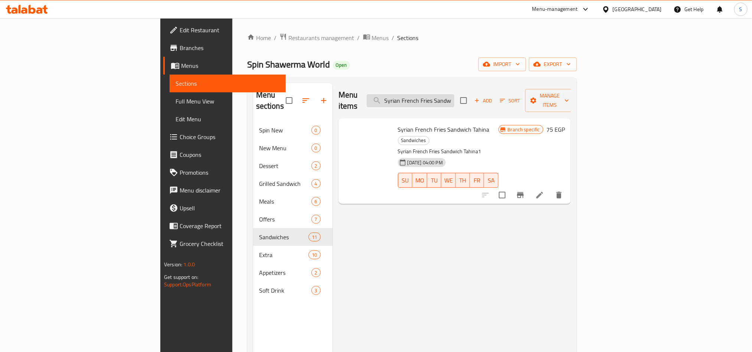
click at [454, 94] on input "Syrian French Fries Sandwich Tahina" at bounding box center [411, 100] width 88 height 13
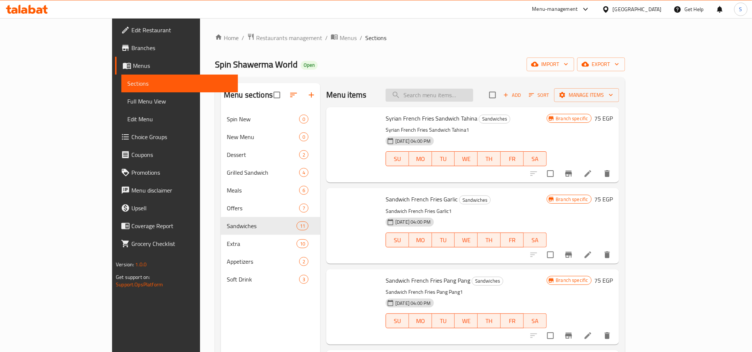
paste input "Sandwich French Fries Garlic"
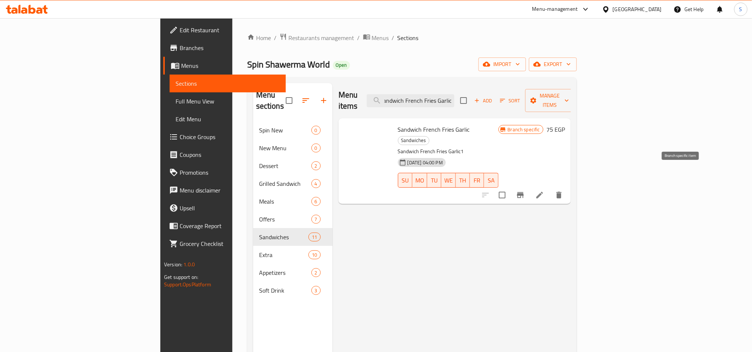
type input "Sandwich French Fries Garlic"
click at [529, 186] on button "Branch-specific-item" at bounding box center [520, 195] width 18 height 18
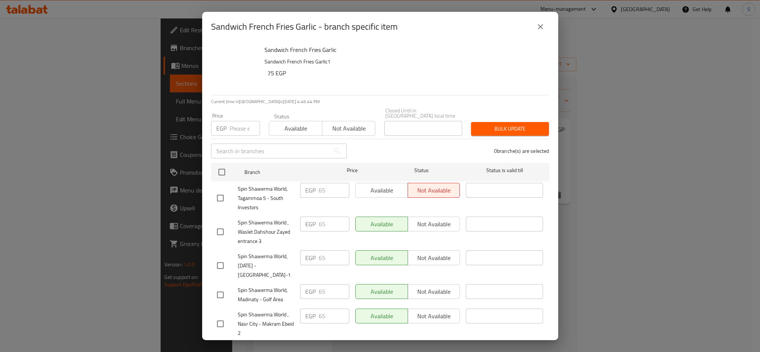
click at [218, 292] on input "checkbox" at bounding box center [221, 295] width 16 height 16
checkbox input "true"
click at [238, 121] on input "number" at bounding box center [245, 128] width 30 height 15
type input "72"
click at [308, 127] on span "Available" at bounding box center [295, 128] width 47 height 11
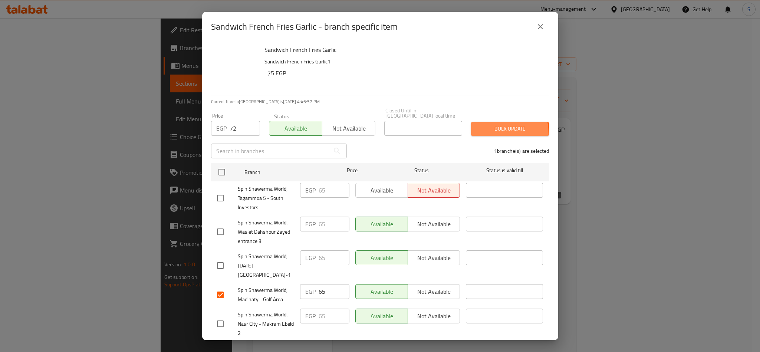
click at [482, 128] on button "Bulk update" at bounding box center [510, 129] width 78 height 14
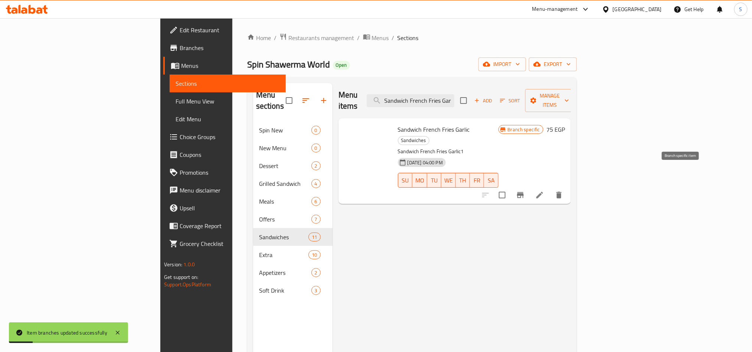
click at [524, 192] on icon "Branch-specific-item" at bounding box center [520, 195] width 7 height 6
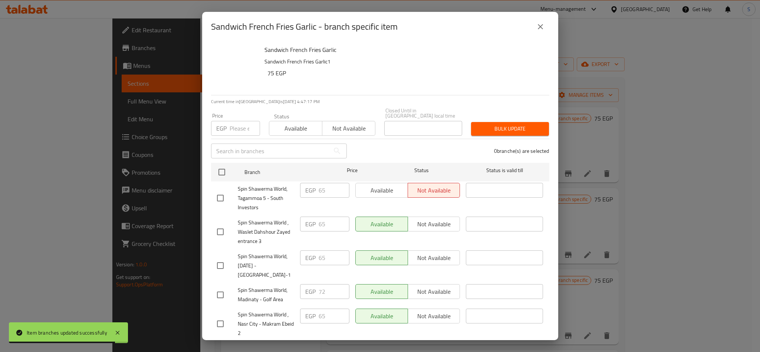
click at [544, 29] on icon "close" at bounding box center [540, 26] width 9 height 9
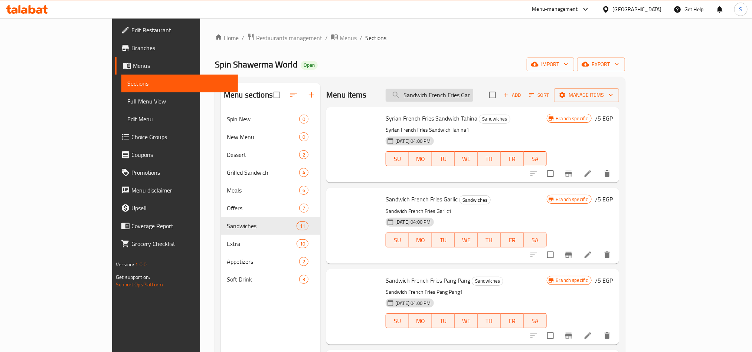
click at [460, 96] on input "Sandwich French Fries Garlic" at bounding box center [430, 95] width 88 height 13
paste input "Pang Pang"
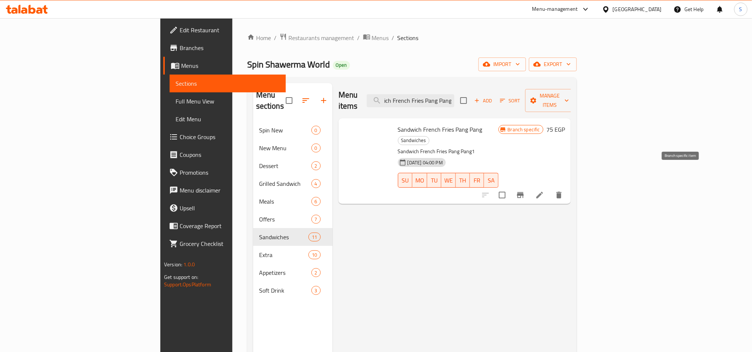
type input "Sandwich French Fries Pang Pang"
click at [524, 192] on icon "Branch-specific-item" at bounding box center [520, 195] width 7 height 6
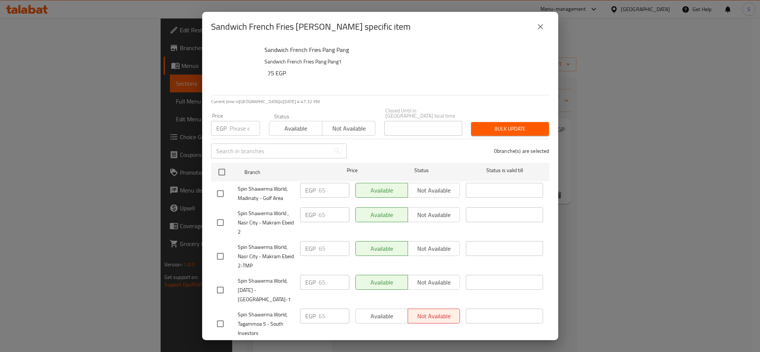
click at [219, 189] on input "checkbox" at bounding box center [221, 194] width 16 height 16
checkbox input "true"
click at [232, 121] on input "number" at bounding box center [245, 128] width 30 height 15
type input "72"
click at [281, 124] on span "Available" at bounding box center [295, 128] width 47 height 11
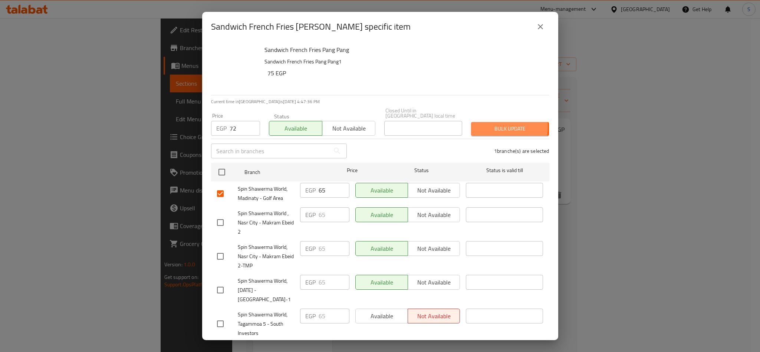
click at [477, 124] on span "Bulk update" at bounding box center [510, 128] width 66 height 9
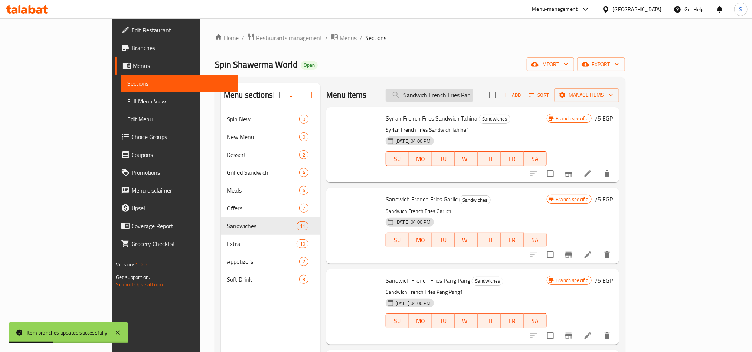
click at [451, 99] on input "Sandwich French Fries Pang Pang" at bounding box center [430, 95] width 88 height 13
paste input "Tahina Spicy"
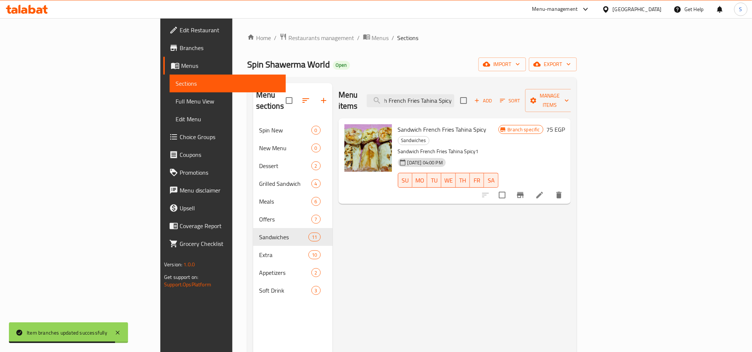
type input "Sandwich French Fries Tahina Spicy"
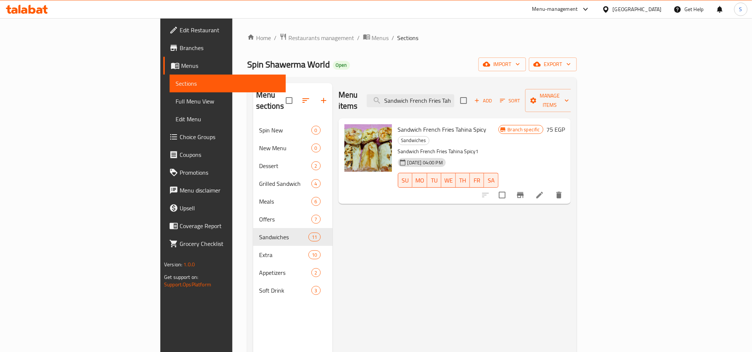
click at [253, 305] on div "Menu sections Spin New 0 New Menu 0 Dessert 2 Grilled Sandwich 4 Meals 6 Offers…" at bounding box center [292, 259] width 79 height 352
click at [454, 94] on input "Sandwich French Fries Tahina Spicy" at bounding box center [411, 100] width 88 height 13
paste input "Sandwich French Fries Tahina Spicy"
type input "S"
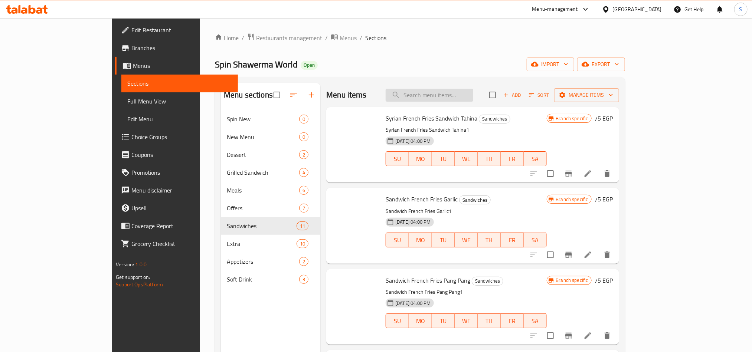
paste input "Sandwich French Fries Tahina Spicy"
type input "Sandwich French Fries Tahina Spicy"
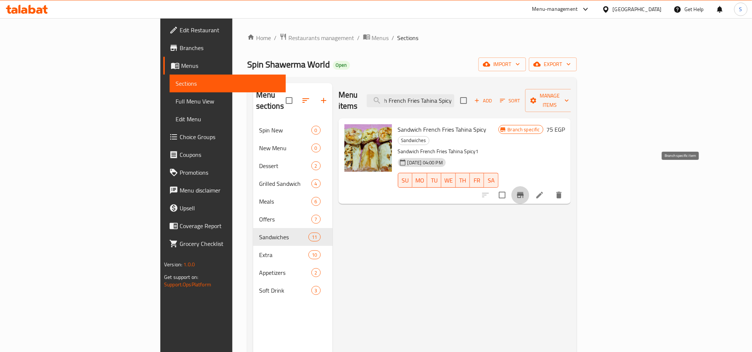
click at [525, 191] on icon "Branch-specific-item" at bounding box center [520, 195] width 9 height 9
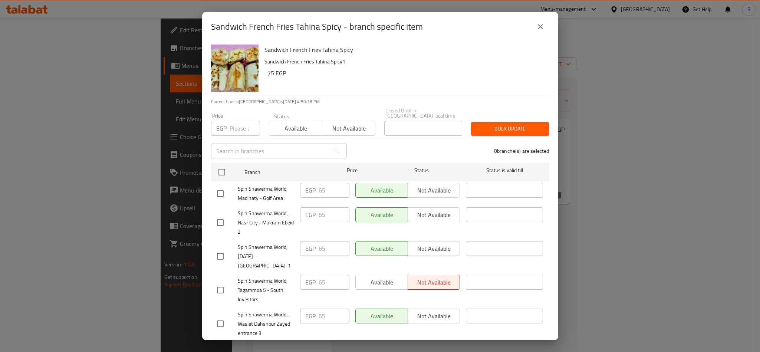
click at [220, 186] on input "checkbox" at bounding box center [221, 194] width 16 height 16
checkbox input "true"
click at [238, 123] on input "number" at bounding box center [245, 128] width 30 height 15
type input "75"
click at [289, 131] on div "Status Available Not available" at bounding box center [323, 124] width 116 height 31
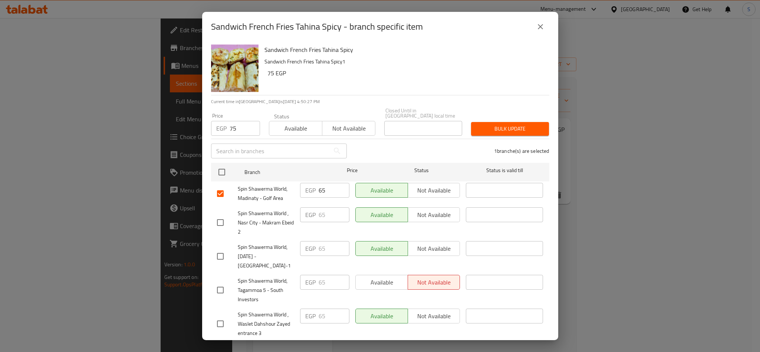
click at [291, 127] on span "Available" at bounding box center [295, 128] width 47 height 11
click at [484, 124] on span "Bulk update" at bounding box center [510, 128] width 66 height 9
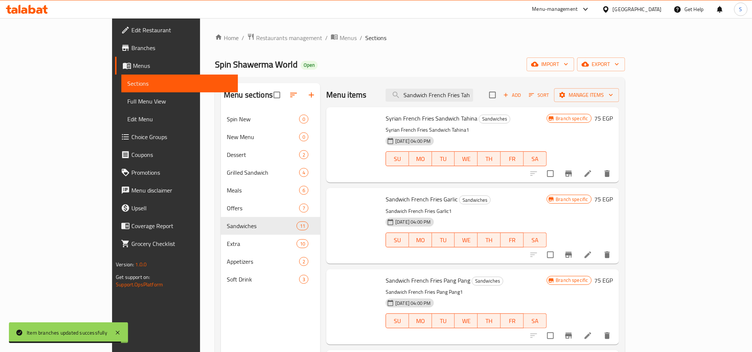
scroll to position [0, 21]
drag, startPoint x: 502, startPoint y: 92, endPoint x: 521, endPoint y: 98, distance: 19.7
click at [521, 98] on div "Menu items Sandwich French Fries Tahina Spicy Add Sort Manage items" at bounding box center [472, 95] width 292 height 24
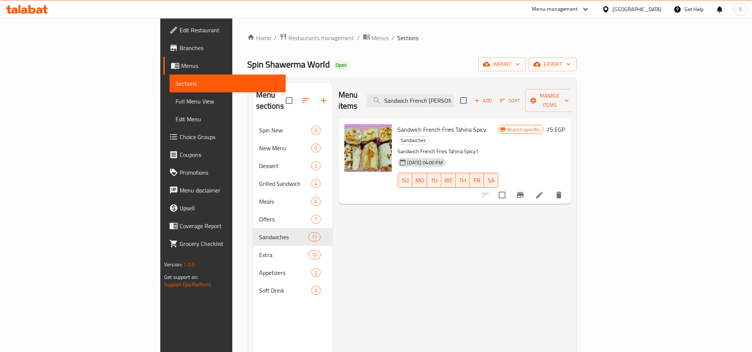
type input "Sandwich French Fries Ta"
click at [525, 191] on icon "Branch-specific-item" at bounding box center [520, 195] width 9 height 9
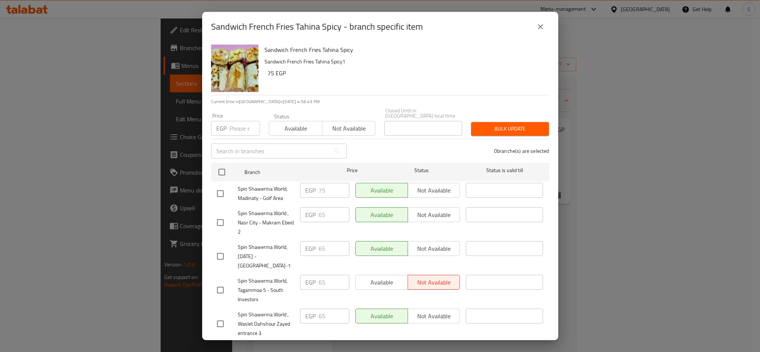
click at [540, 27] on icon "close" at bounding box center [540, 26] width 9 height 9
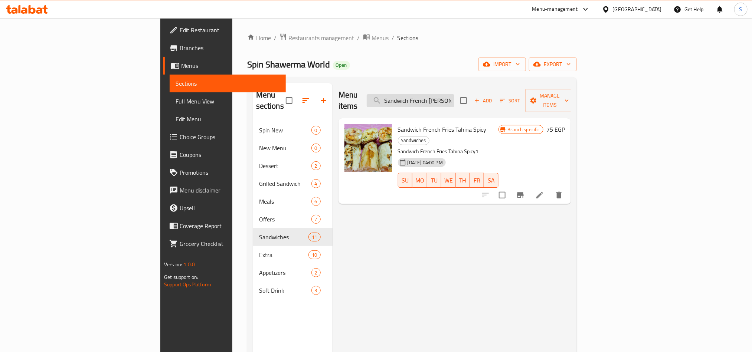
click at [454, 95] on input "Sandwich French Fries Ta" at bounding box center [411, 100] width 88 height 13
paste input "Egyptian Shawarma Tortilla Sandwich"
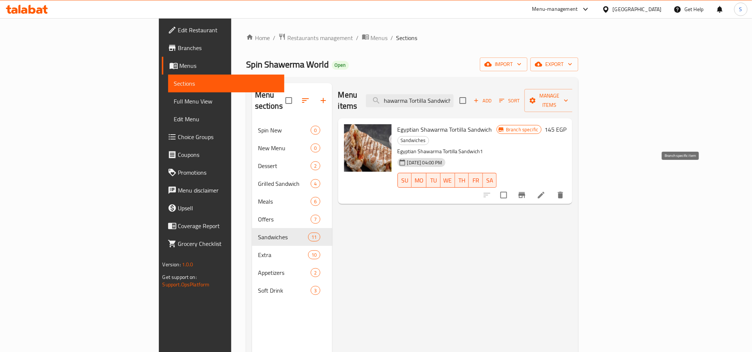
type input "Egyptian Shawarma Tortilla Sandwich"
click at [525, 192] on icon "Branch-specific-item" at bounding box center [521, 195] width 7 height 6
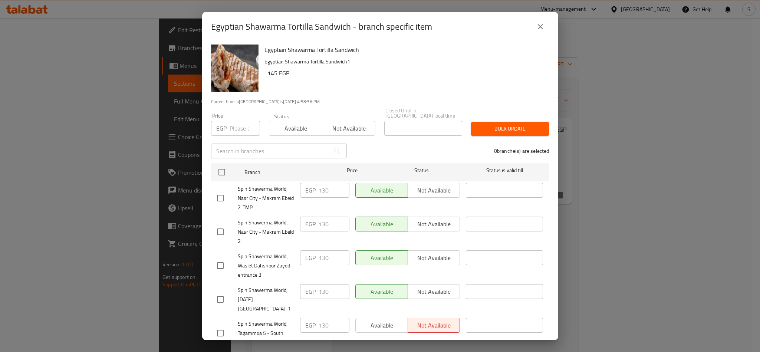
scroll to position [82, 0]
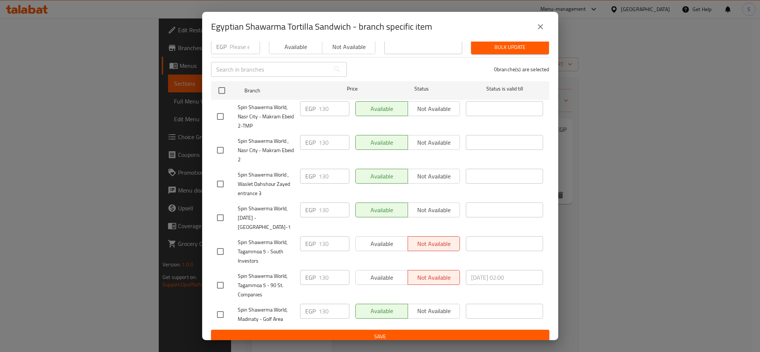
click at [220, 308] on input "checkbox" at bounding box center [221, 315] width 16 height 16
checkbox input "true"
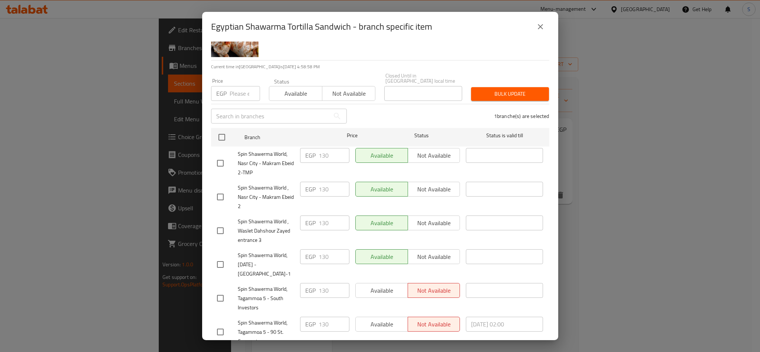
scroll to position [0, 0]
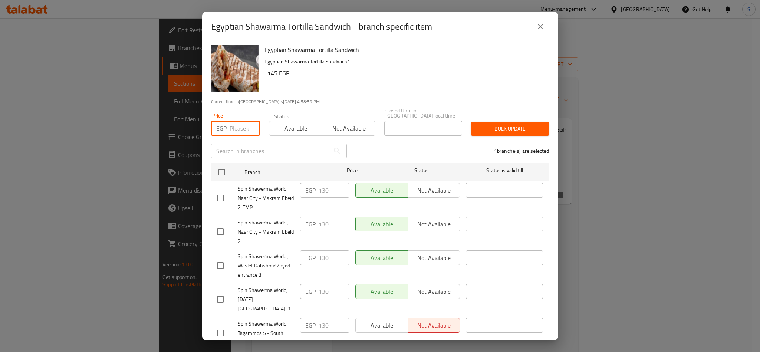
click at [235, 121] on input "number" at bounding box center [245, 128] width 30 height 15
type input "145"
click at [292, 126] on span "Available" at bounding box center [295, 128] width 47 height 11
click at [477, 124] on span "Bulk update" at bounding box center [510, 128] width 66 height 9
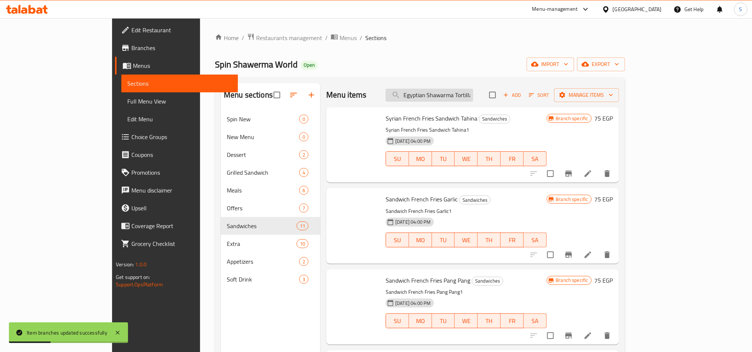
click at [473, 96] on input "Egyptian Shawarma Tortilla Sandwich" at bounding box center [430, 95] width 88 height 13
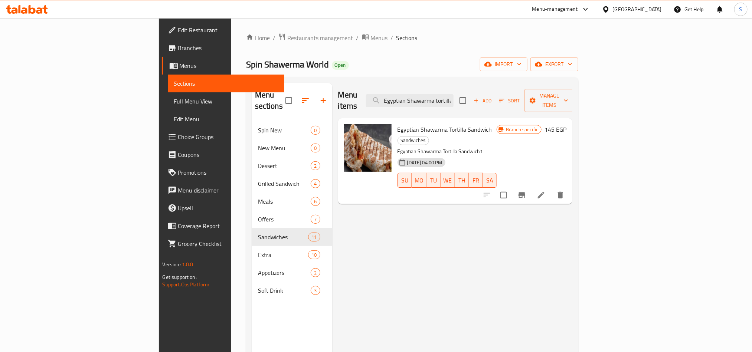
type input "Egyptian Shawarma tortilla Sandwich"
click at [526, 191] on icon "Branch-specific-item" at bounding box center [521, 195] width 9 height 9
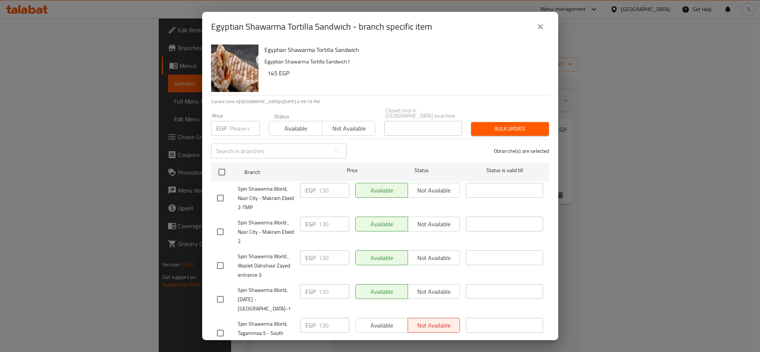
scroll to position [82, 0]
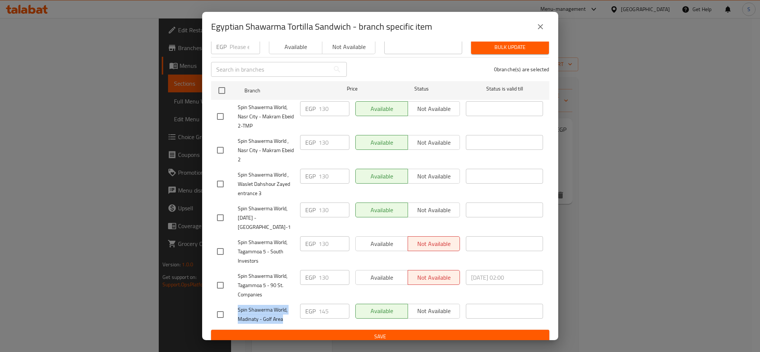
click at [543, 23] on icon "close" at bounding box center [540, 26] width 9 height 9
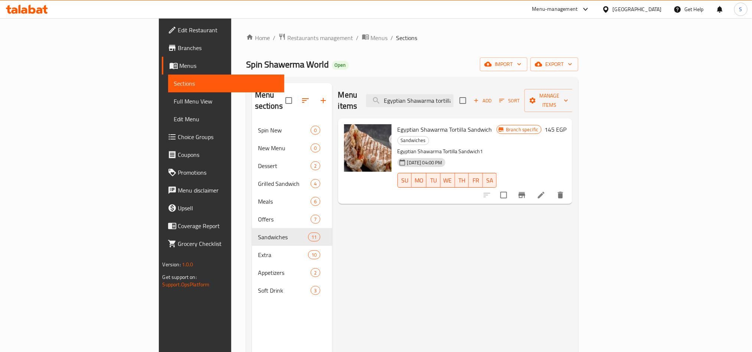
drag, startPoint x: 138, startPoint y: 63, endPoint x: 224, endPoint y: 60, distance: 85.8
click at [231, 60] on div "Home / Restaurants management / Menus / Sections Spin Shawerma World Open impor…" at bounding box center [412, 237] width 362 height 438
copy span "Spin Shawerma World"
click at [411, 53] on div "Home / Restaurants management / Menus / Sections Spin Shawerma World Open impor…" at bounding box center [412, 237] width 333 height 408
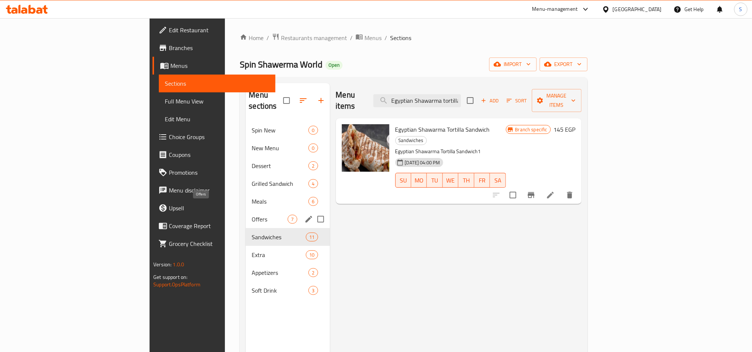
click at [252, 215] on span "Offers" at bounding box center [270, 219] width 36 height 9
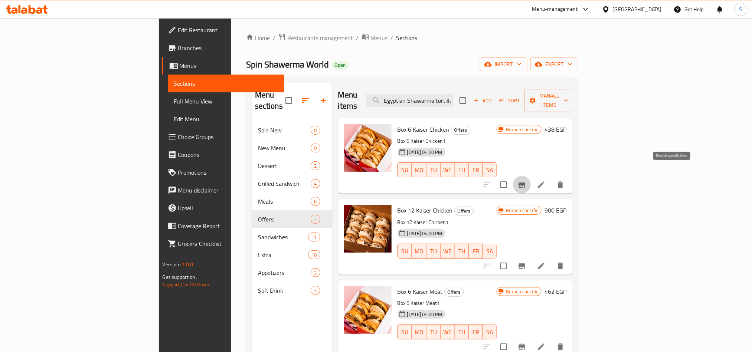
click at [526, 180] on icon "Branch-specific-item" at bounding box center [521, 184] width 9 height 9
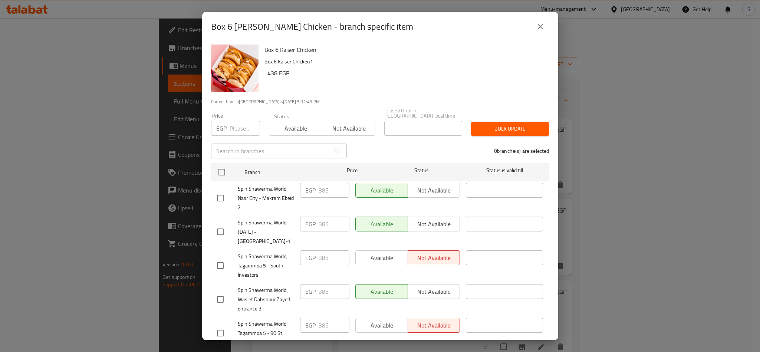
scroll to position [82, 0]
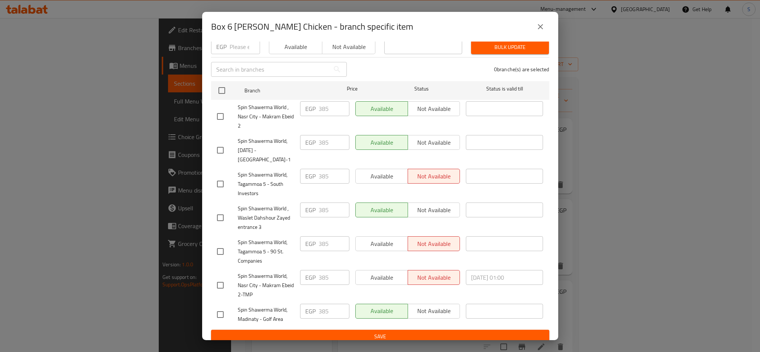
click at [222, 307] on input "checkbox" at bounding box center [221, 315] width 16 height 16
checkbox input "true"
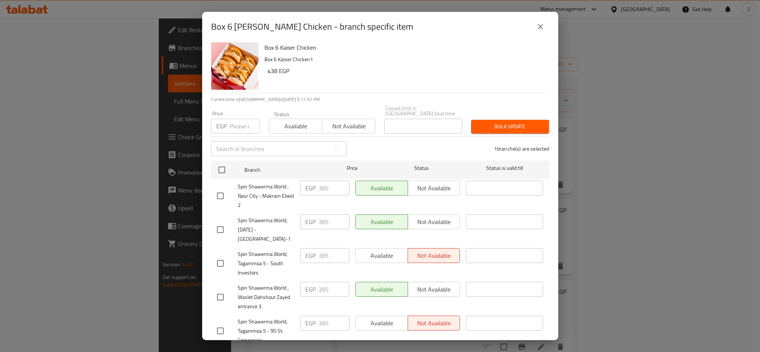
scroll to position [0, 0]
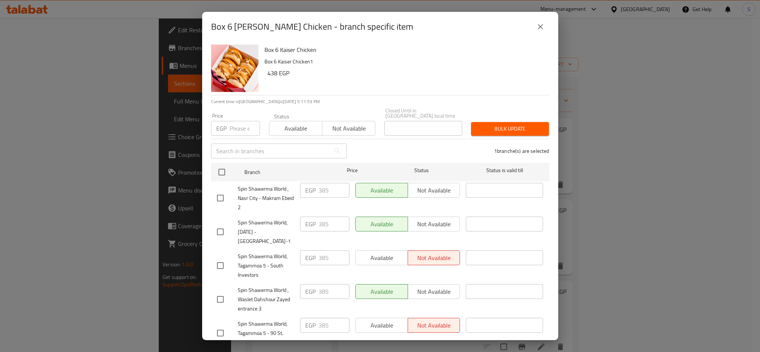
click at [238, 128] on input "number" at bounding box center [245, 128] width 30 height 15
type input "438"
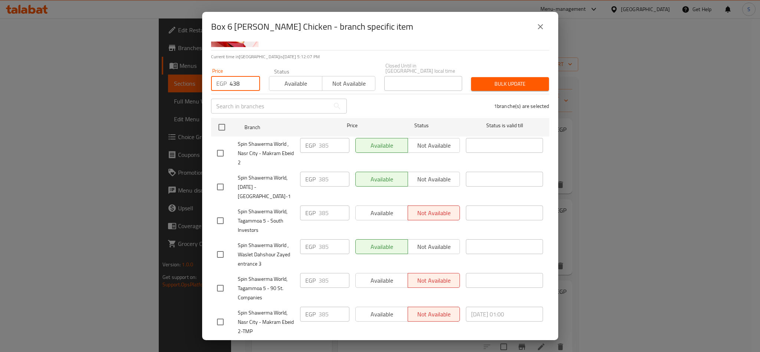
scroll to position [26, 0]
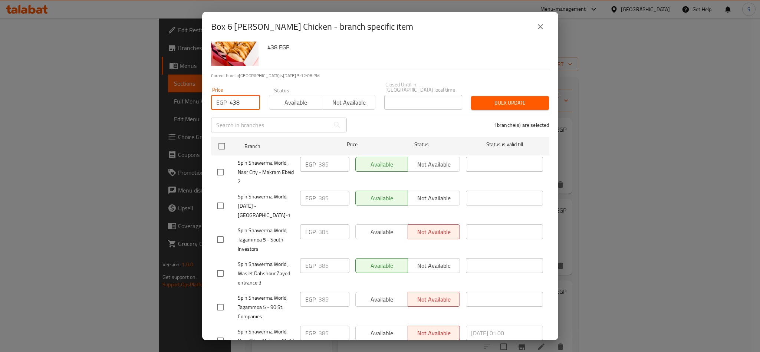
click at [288, 97] on span "Available" at bounding box center [295, 102] width 47 height 11
click at [496, 103] on button "Bulk update" at bounding box center [510, 103] width 78 height 14
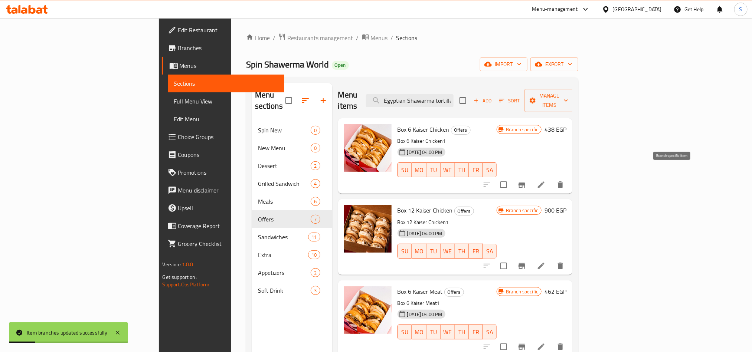
click at [526, 180] on icon "Branch-specific-item" at bounding box center [521, 184] width 9 height 9
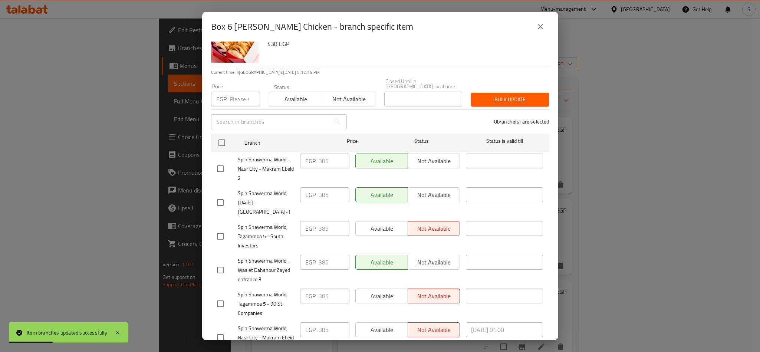
scroll to position [82, 0]
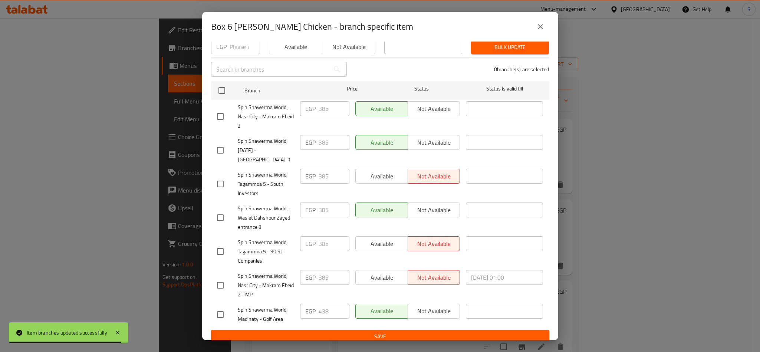
click at [541, 25] on icon "close" at bounding box center [540, 26] width 9 height 9
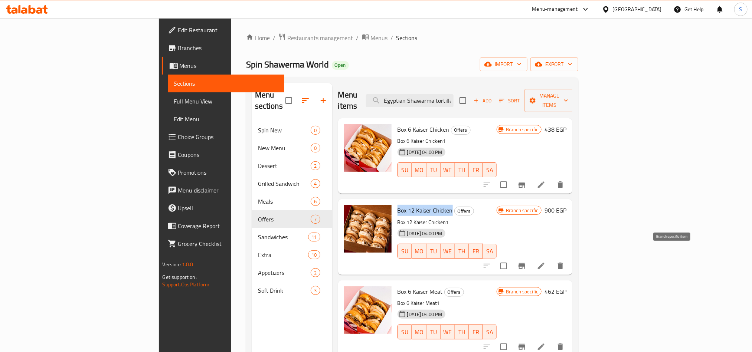
click at [526, 262] on icon "Branch-specific-item" at bounding box center [521, 266] width 9 height 9
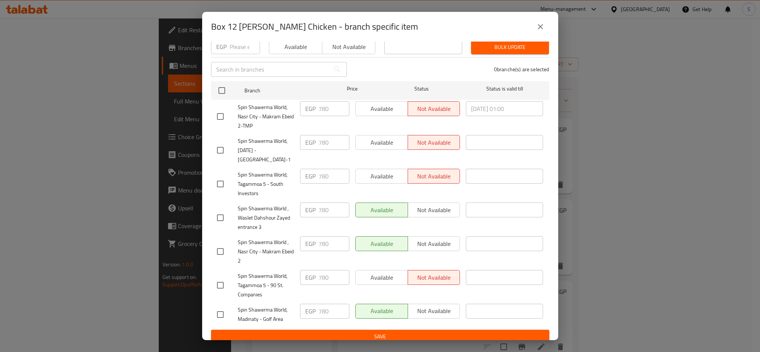
click at [221, 311] on input "checkbox" at bounding box center [221, 315] width 16 height 16
checkbox input "true"
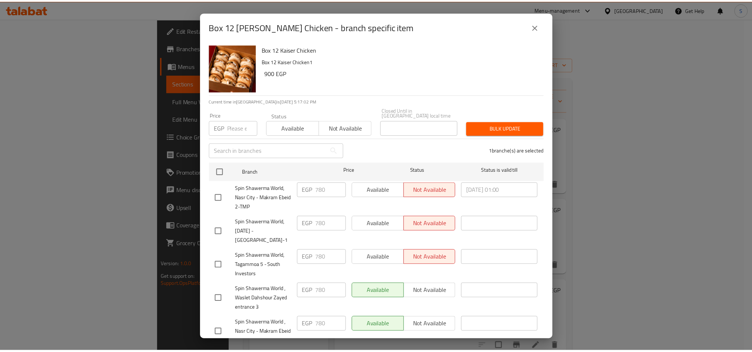
scroll to position [0, 0]
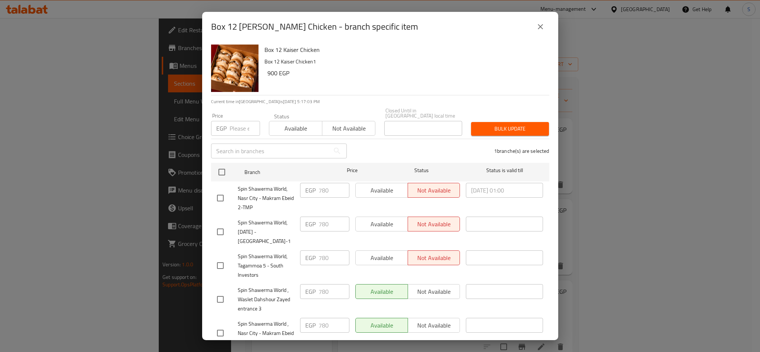
click at [230, 122] on input "number" at bounding box center [245, 128] width 30 height 15
type input "900"
click at [285, 124] on span "Available" at bounding box center [295, 128] width 47 height 11
click at [477, 124] on span "Bulk update" at bounding box center [510, 128] width 66 height 9
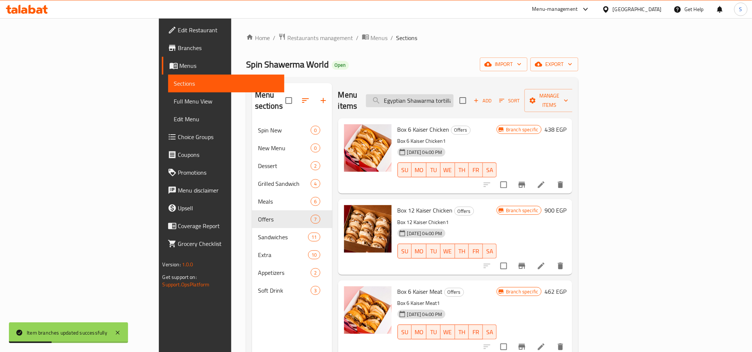
click at [453, 99] on input "Egyptian Shawarma tortilla Sandwich" at bounding box center [410, 100] width 88 height 13
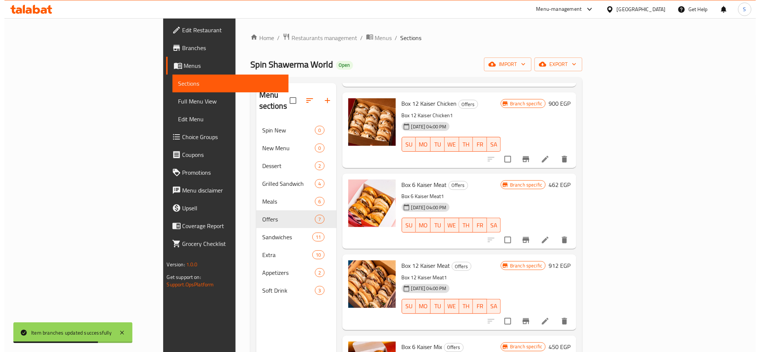
scroll to position [111, 0]
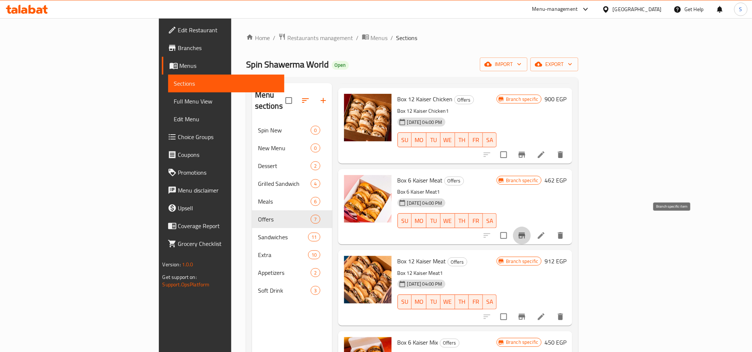
click at [526, 231] on icon "Branch-specific-item" at bounding box center [521, 235] width 9 height 9
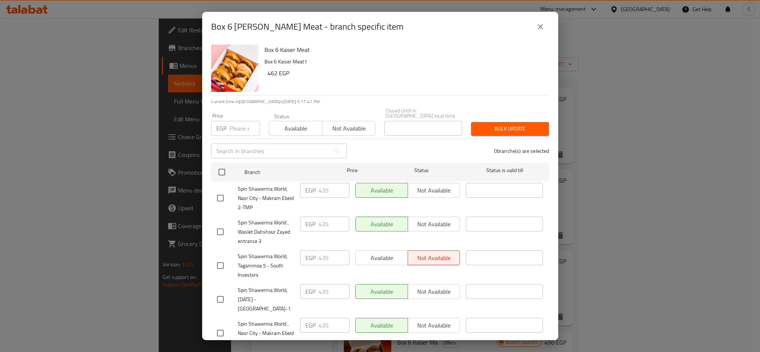
scroll to position [82, 0]
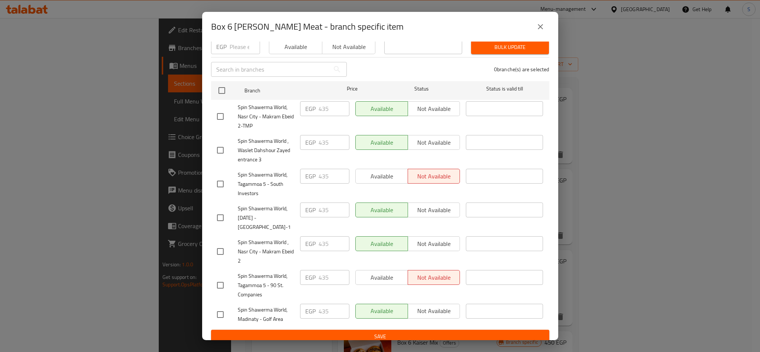
click at [224, 308] on input "checkbox" at bounding box center [221, 315] width 16 height 16
checkbox input "true"
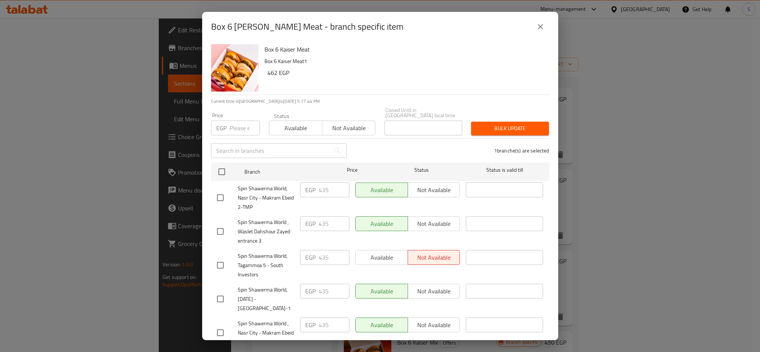
scroll to position [0, 0]
click at [244, 124] on input "number" at bounding box center [245, 128] width 30 height 15
type input "462"
click at [289, 121] on button "Available" at bounding box center [295, 128] width 53 height 15
click at [502, 124] on span "Bulk update" at bounding box center [510, 128] width 66 height 9
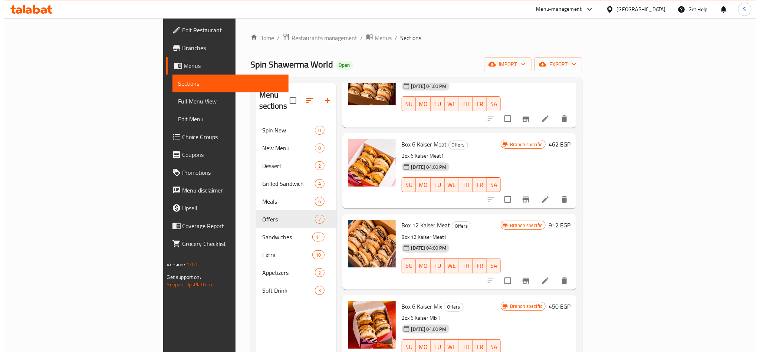
scroll to position [167, 0]
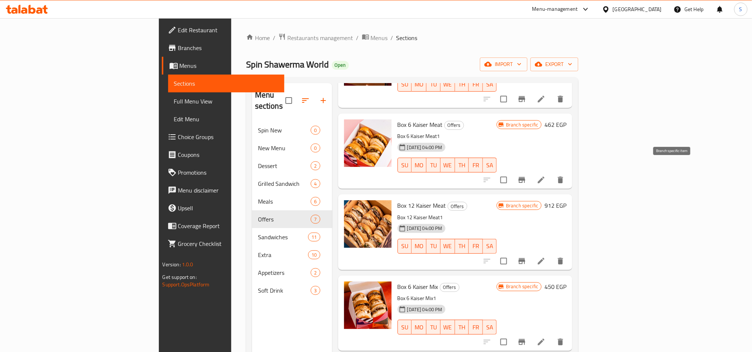
click at [525, 177] on icon "Branch-specific-item" at bounding box center [521, 180] width 7 height 6
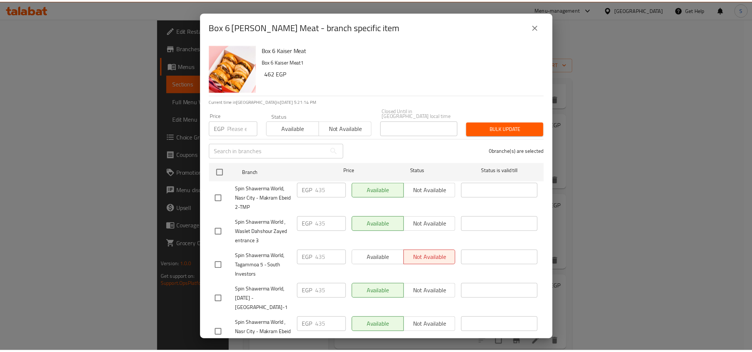
scroll to position [82, 0]
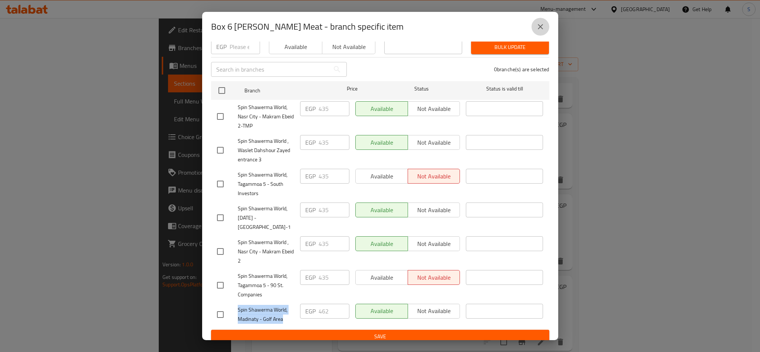
click at [546, 22] on button "close" at bounding box center [541, 27] width 18 height 18
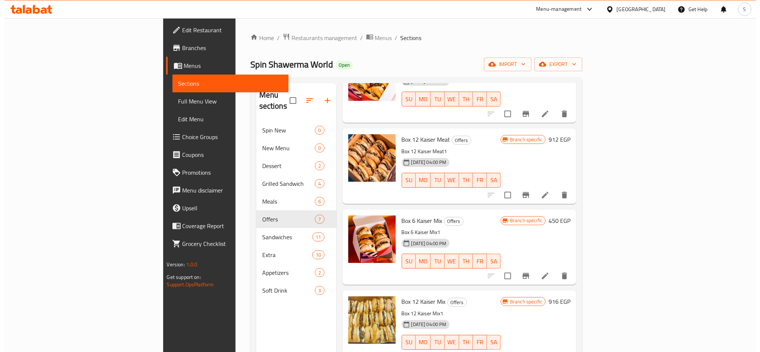
scroll to position [56, 0]
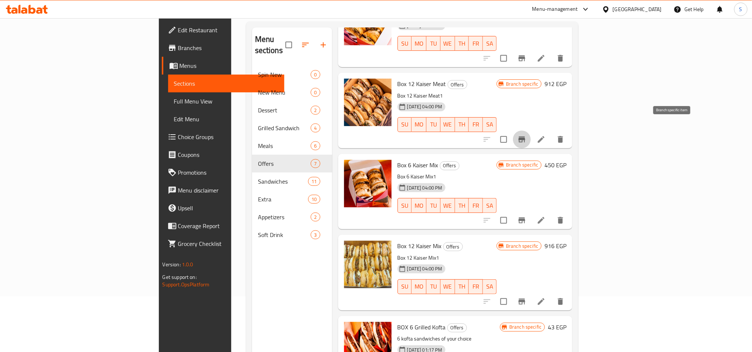
click at [525, 137] on icon "Branch-specific-item" at bounding box center [521, 140] width 7 height 6
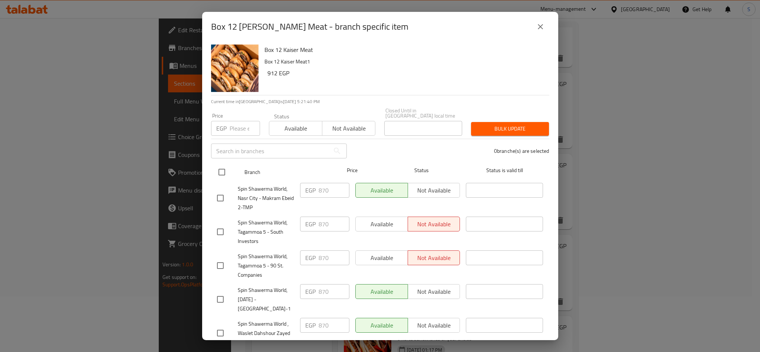
scroll to position [82, 0]
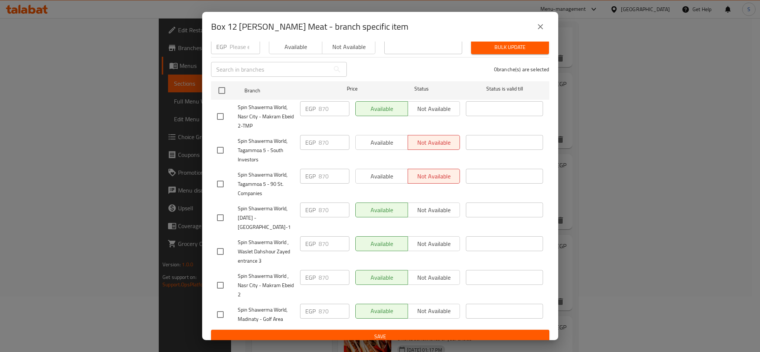
click at [222, 312] on input "checkbox" at bounding box center [221, 315] width 16 height 16
checkbox input "true"
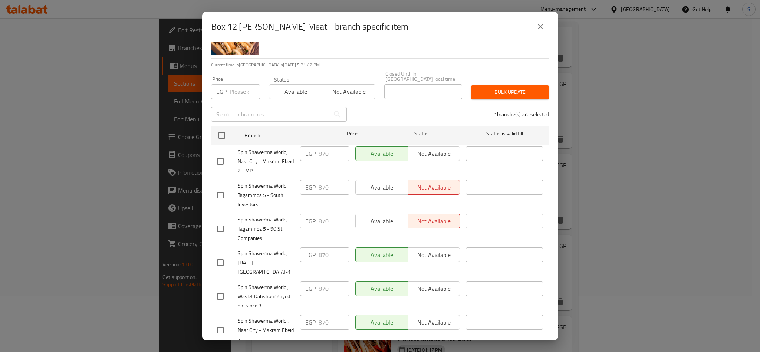
scroll to position [0, 0]
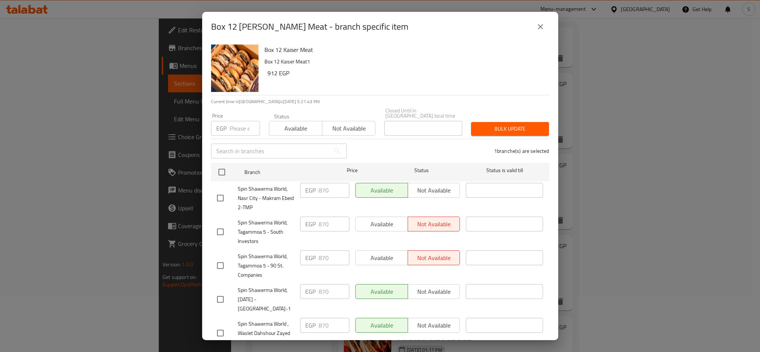
click at [232, 125] on input "number" at bounding box center [245, 128] width 30 height 15
type input "912"
click at [287, 123] on span "Available" at bounding box center [295, 128] width 47 height 11
click at [481, 127] on span "Bulk update" at bounding box center [510, 128] width 66 height 9
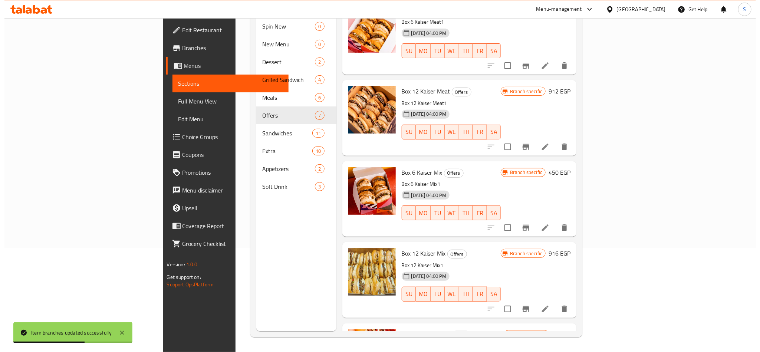
scroll to position [233, 0]
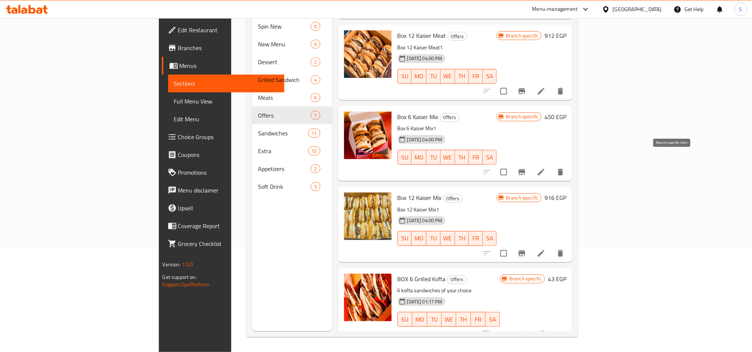
click at [526, 168] on icon "Branch-specific-item" at bounding box center [521, 172] width 9 height 9
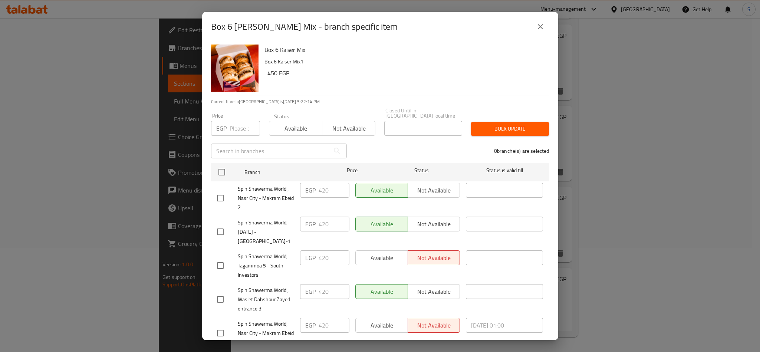
scroll to position [82, 0]
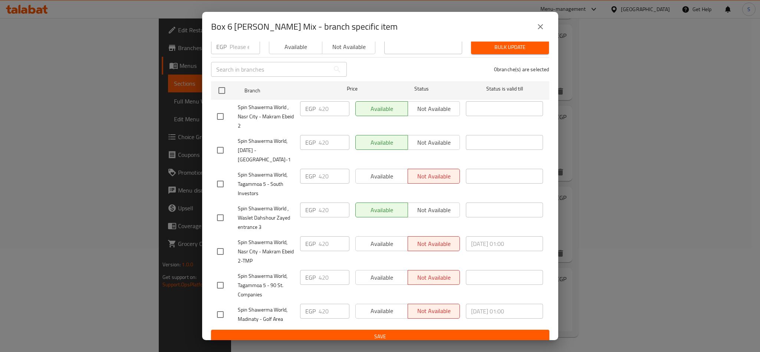
click at [218, 307] on input "checkbox" at bounding box center [221, 315] width 16 height 16
checkbox input "true"
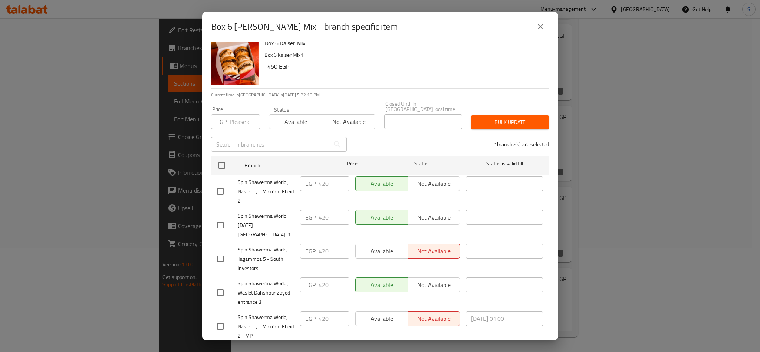
scroll to position [0, 0]
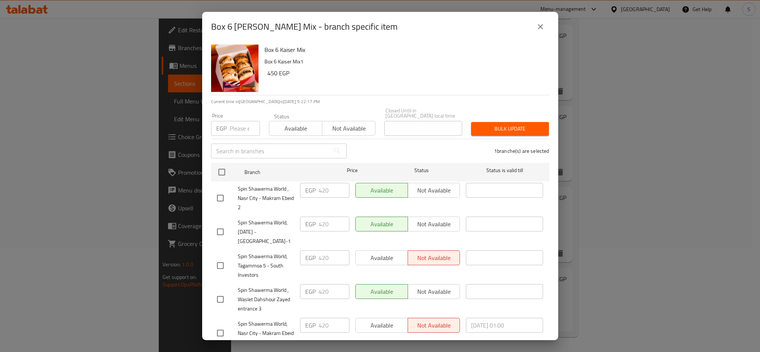
click at [234, 128] on input "number" at bounding box center [245, 128] width 30 height 15
type input "450"
click at [270, 121] on button "Available" at bounding box center [295, 128] width 53 height 15
click at [499, 127] on span "Bulk update" at bounding box center [510, 128] width 66 height 9
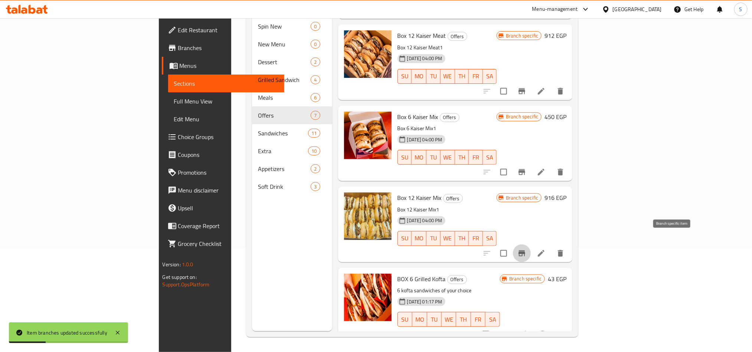
click at [525, 250] on icon "Branch-specific-item" at bounding box center [521, 253] width 7 height 6
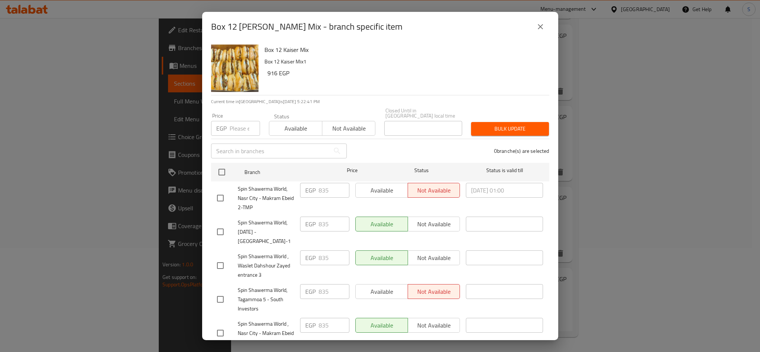
scroll to position [82, 0]
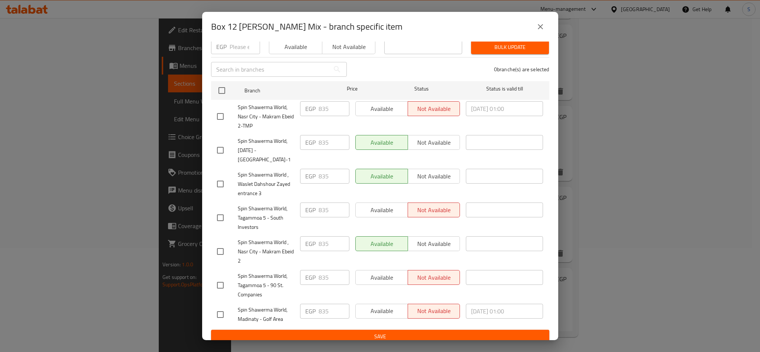
click at [219, 307] on input "checkbox" at bounding box center [221, 315] width 16 height 16
checkbox input "true"
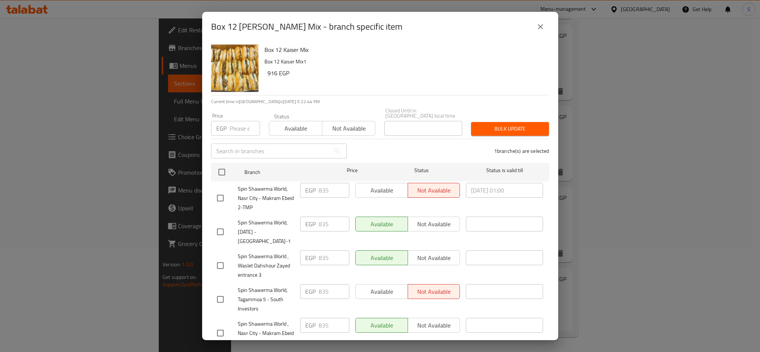
click at [234, 127] on input "number" at bounding box center [245, 128] width 30 height 15
type input "916"
click at [291, 128] on span "Available" at bounding box center [295, 128] width 47 height 11
click at [487, 124] on span "Bulk update" at bounding box center [510, 128] width 66 height 9
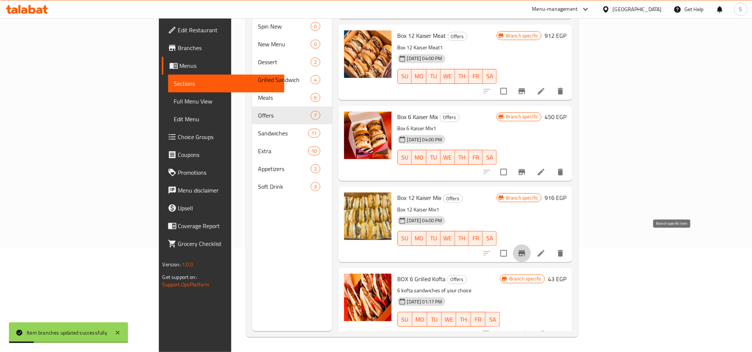
click at [525, 250] on icon "Branch-specific-item" at bounding box center [521, 253] width 7 height 6
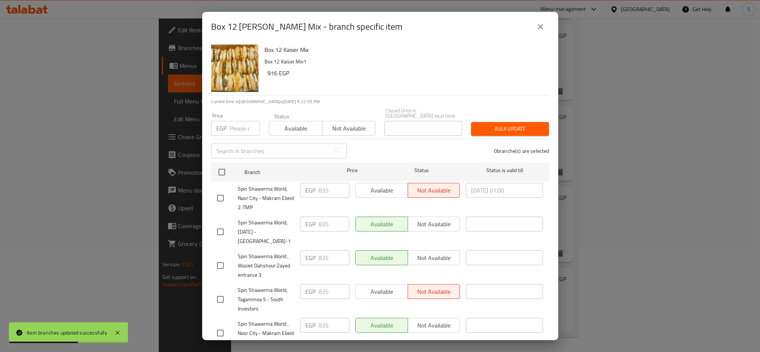
click at [544, 22] on icon "close" at bounding box center [540, 26] width 9 height 9
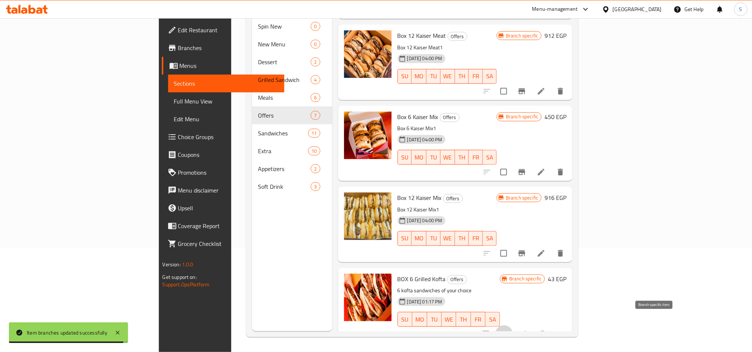
click at [508, 330] on icon "Branch-specific-item" at bounding box center [504, 334] width 9 height 9
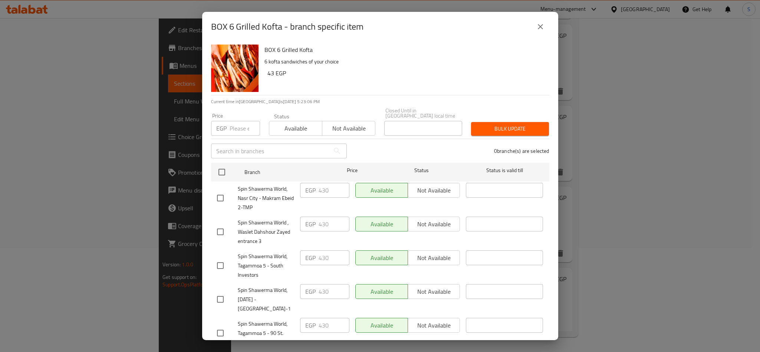
scroll to position [82, 0]
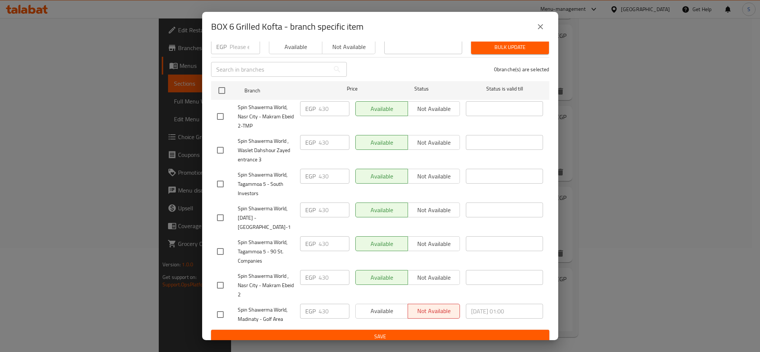
click at [216, 308] on input "checkbox" at bounding box center [221, 315] width 16 height 16
checkbox input "true"
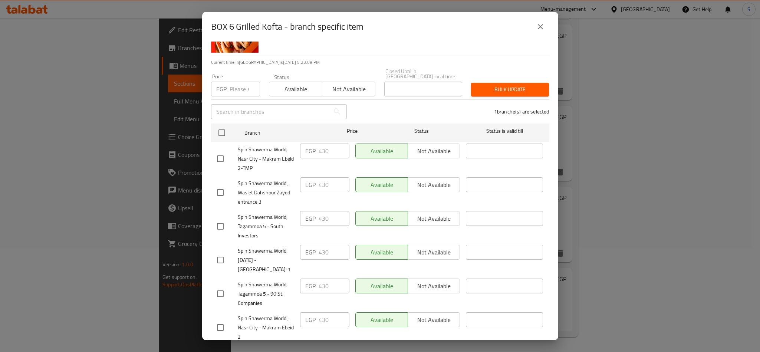
scroll to position [0, 0]
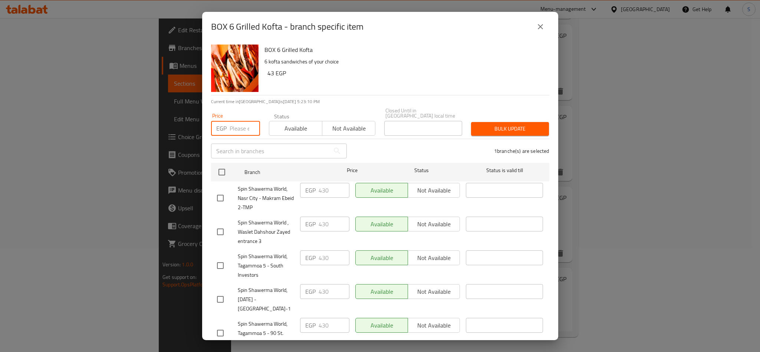
click at [238, 121] on input "number" at bounding box center [245, 128] width 30 height 15
type input "462"
click at [269, 121] on button "Available" at bounding box center [295, 128] width 53 height 15
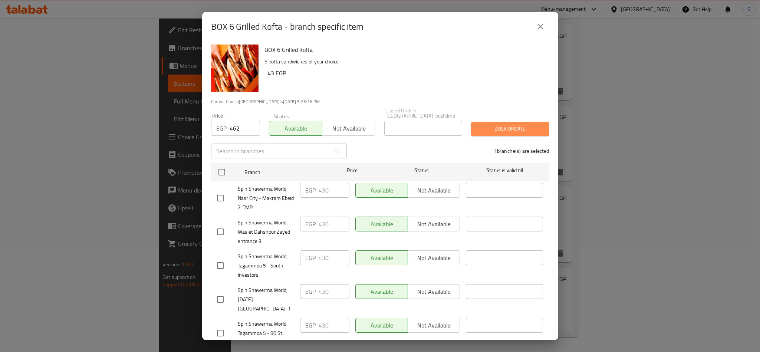
click at [504, 122] on button "Bulk update" at bounding box center [510, 129] width 78 height 14
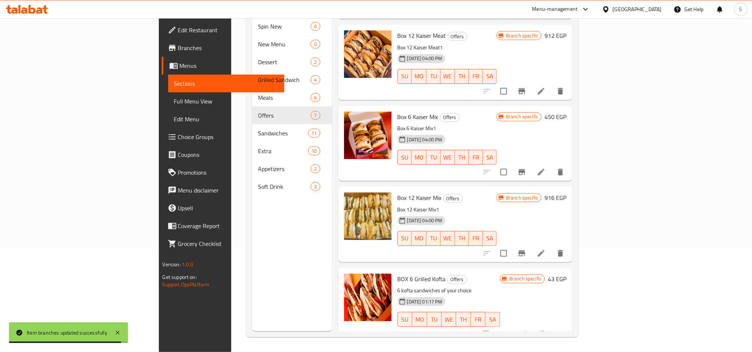
click at [279, 245] on div "Menu sections Spin New 0 New Menu 0 Dessert 2 Grilled Sandwich 4 Meals 6 Offers…" at bounding box center [292, 155] width 80 height 352
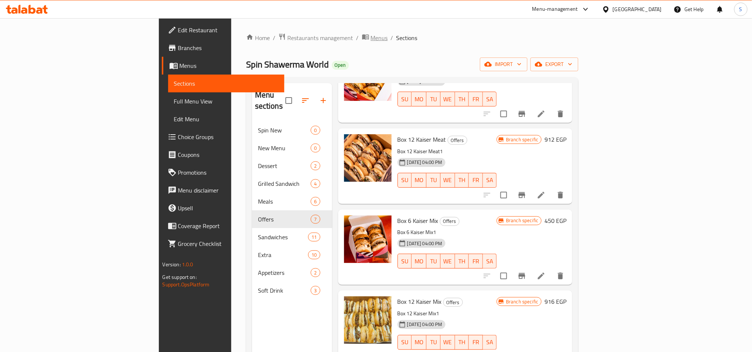
click at [371, 40] on span "Menus" at bounding box center [379, 37] width 17 height 9
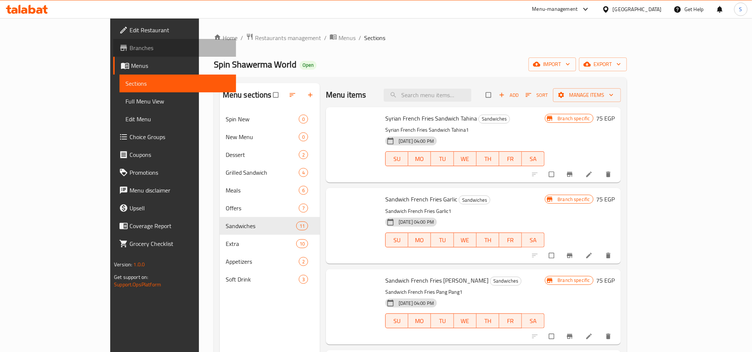
click at [130, 50] on span "Branches" at bounding box center [180, 47] width 100 height 9
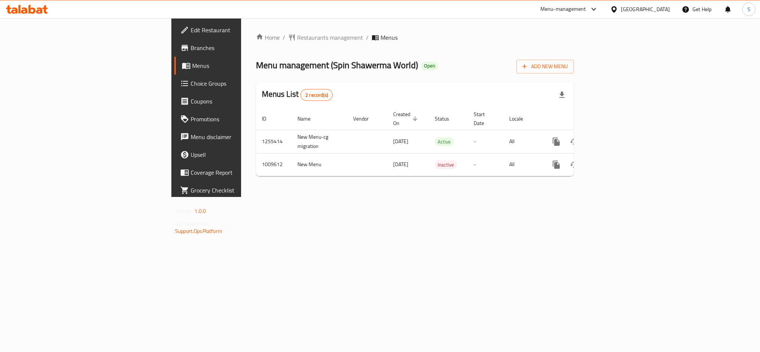
click at [574, 47] on div "Home / Restaurants management / Menus Menu management ( Spin Shawerma World ) O…" at bounding box center [415, 107] width 318 height 149
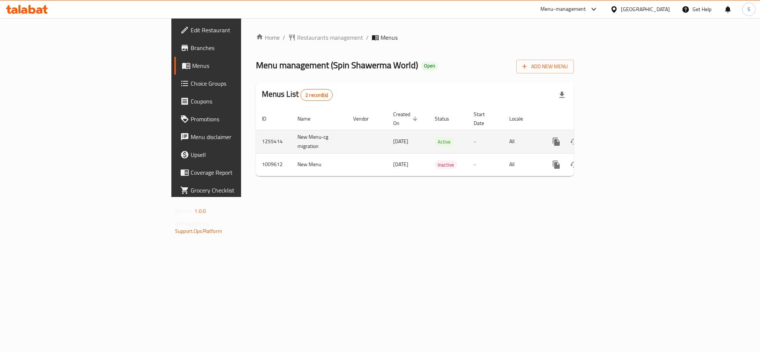
click at [615, 137] on icon "enhanced table" at bounding box center [610, 141] width 9 height 9
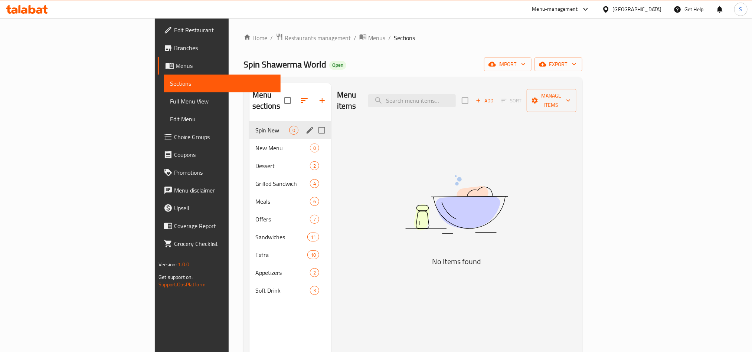
click at [314, 122] on input "Menu sections" at bounding box center [322, 130] width 16 height 16
checkbox input "true"
click at [314, 140] on input "Menu sections" at bounding box center [322, 148] width 16 height 16
checkbox input "true"
click at [296, 96] on icon "button" at bounding box center [300, 100] width 9 height 9
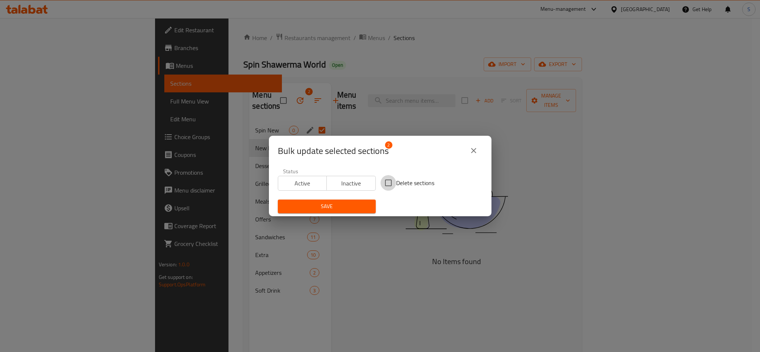
click at [382, 180] on input "Delete sections" at bounding box center [389, 183] width 16 height 16
checkbox input "true"
click at [334, 211] on span "Save" at bounding box center [327, 206] width 86 height 9
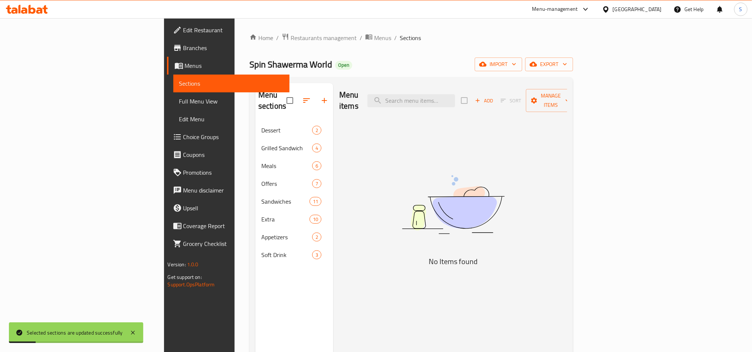
click at [333, 220] on div "Menu items Add Sort Manage items No Items found" at bounding box center [450, 259] width 234 height 352
click at [537, 67] on icon "button" at bounding box center [533, 64] width 7 height 5
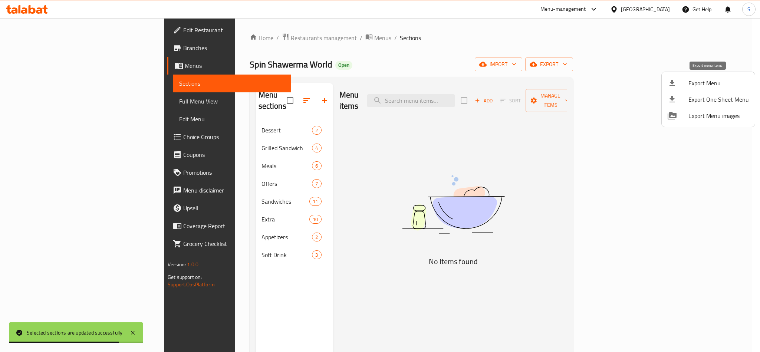
click at [697, 85] on span "Export Menu" at bounding box center [719, 83] width 60 height 9
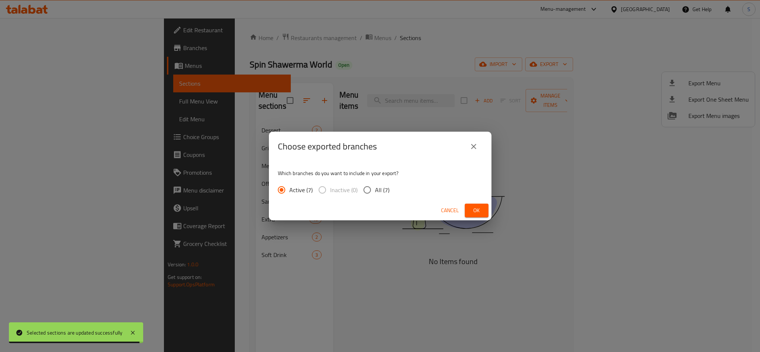
click at [375, 190] on span "All (7)" at bounding box center [382, 190] width 14 height 9
click at [375, 190] on input "All (7)" at bounding box center [368, 190] width 16 height 16
radio input "true"
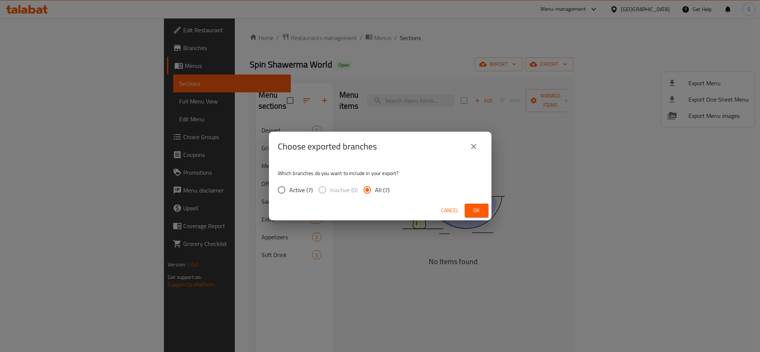
click at [471, 210] on span "Ok" at bounding box center [477, 210] width 12 height 9
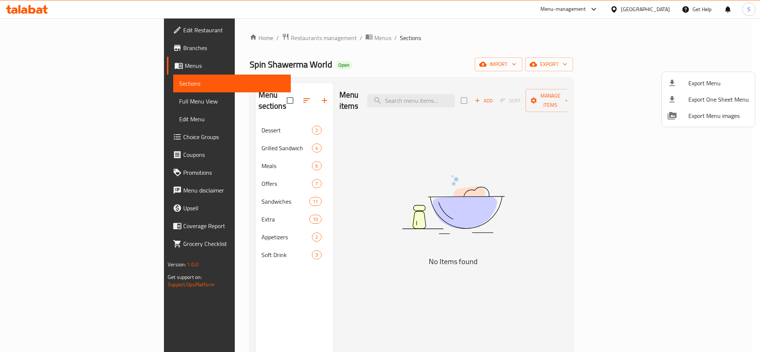
click at [371, 75] on div at bounding box center [380, 176] width 760 height 352
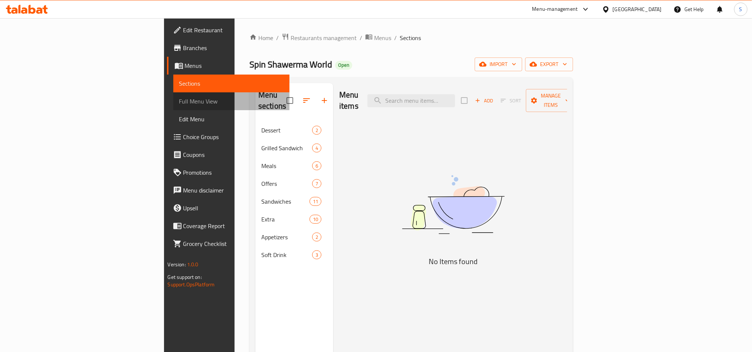
click at [179, 101] on span "Full Menu View" at bounding box center [231, 101] width 104 height 9
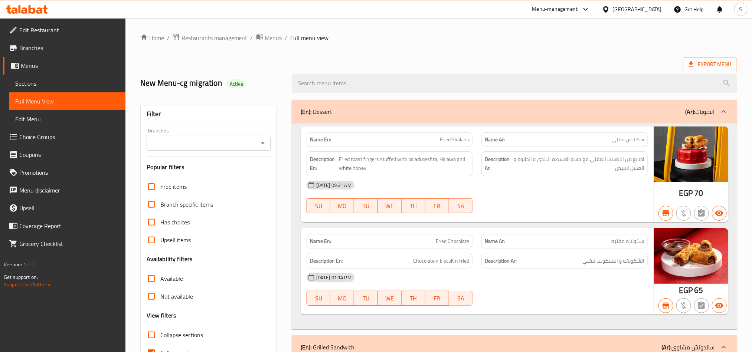
click at [265, 142] on icon "Open" at bounding box center [262, 143] width 9 height 9
click at [256, 140] on div "Branches" at bounding box center [209, 143] width 124 height 15
click at [259, 141] on icon "Open" at bounding box center [262, 143] width 9 height 9
click at [262, 145] on icon "Open" at bounding box center [262, 143] width 9 height 9
click at [263, 142] on icon "Open" at bounding box center [262, 143] width 9 height 9
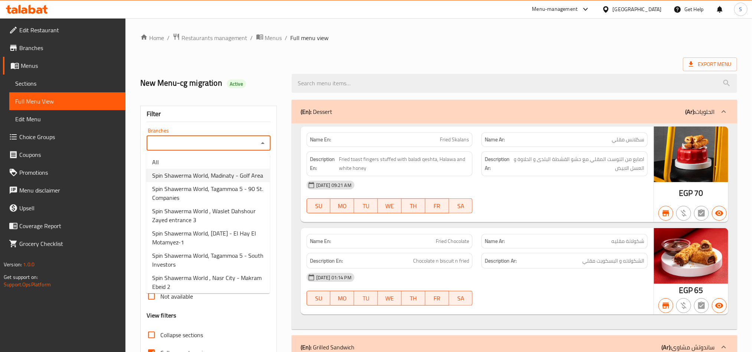
click at [237, 171] on span "Spin Shawerma World, Madinaty - Golf Area" at bounding box center [207, 175] width 111 height 9
type input "Spin Shawerma World, Madinaty - Golf Area"
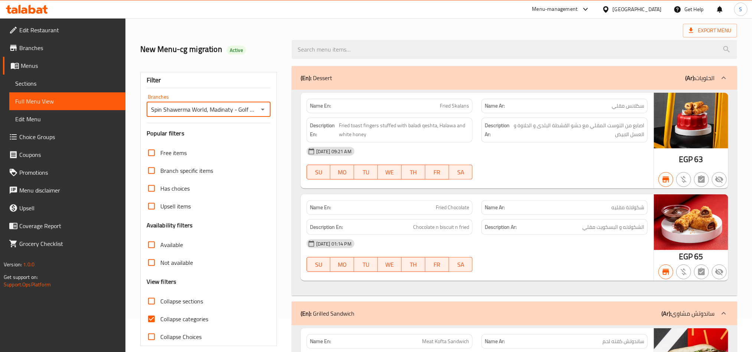
scroll to position [111, 0]
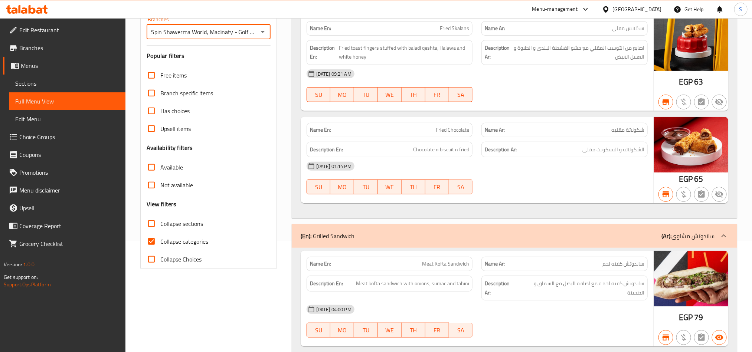
click at [162, 241] on span "Collapse categories" at bounding box center [184, 241] width 48 height 9
click at [160, 241] on input "Collapse categories" at bounding box center [152, 242] width 18 height 18
checkbox input "false"
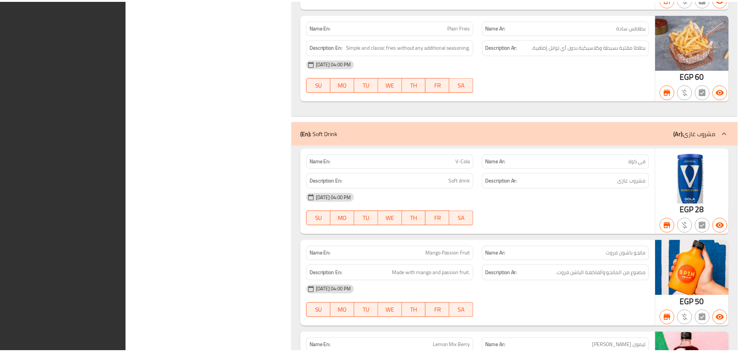
scroll to position [4552, 0]
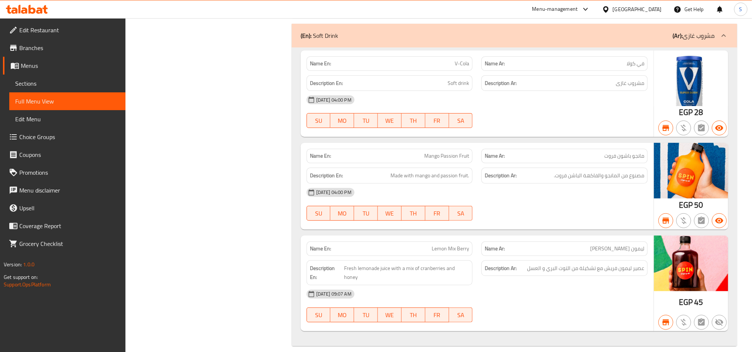
click at [28, 67] on span "Menus" at bounding box center [70, 65] width 99 height 9
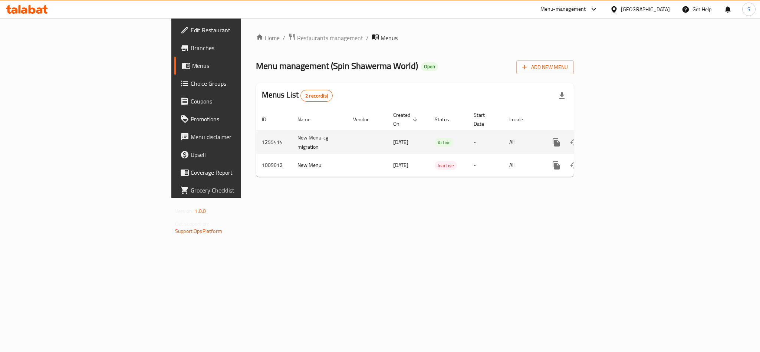
click at [256, 132] on td "1255414" at bounding box center [274, 142] width 36 height 23
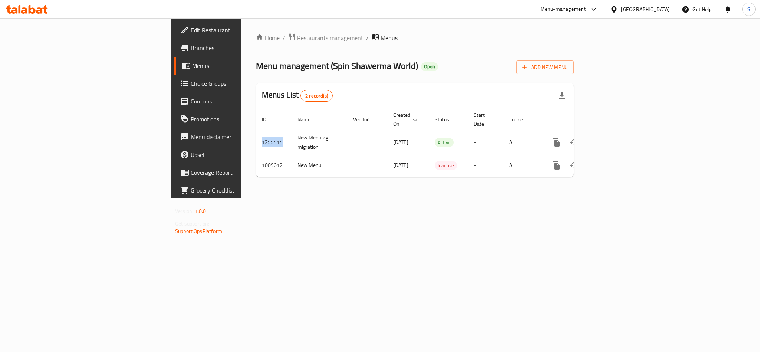
copy td "1255414"
